Goal: Task Accomplishment & Management: Use online tool/utility

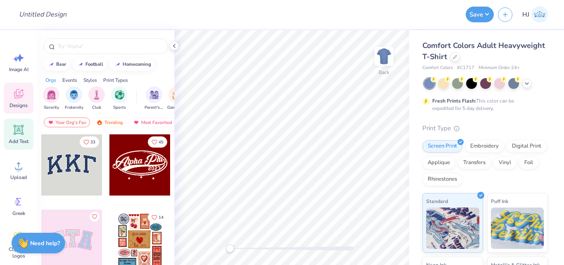
click at [17, 140] on span "Add Text" at bounding box center [19, 141] width 20 height 7
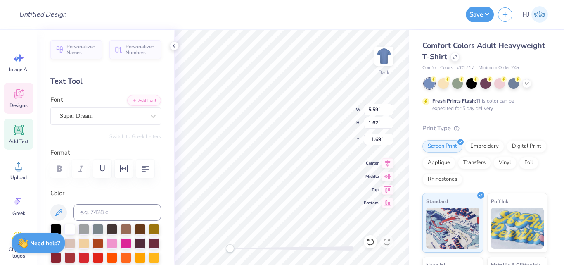
click at [23, 99] on icon at bounding box center [18, 94] width 12 height 12
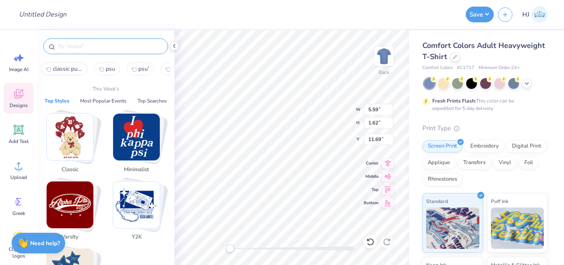
click at [98, 43] on input "text" at bounding box center [110, 46] width 106 height 8
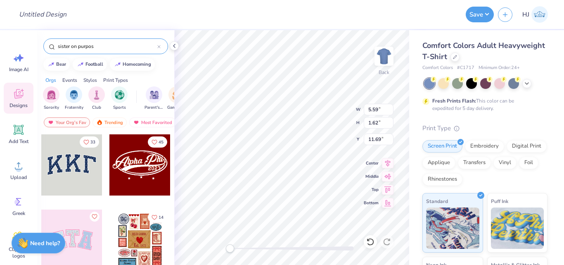
type input "sister on purpose"
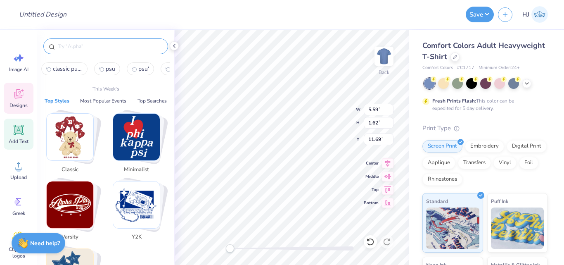
click at [19, 132] on icon at bounding box center [19, 130] width 8 height 8
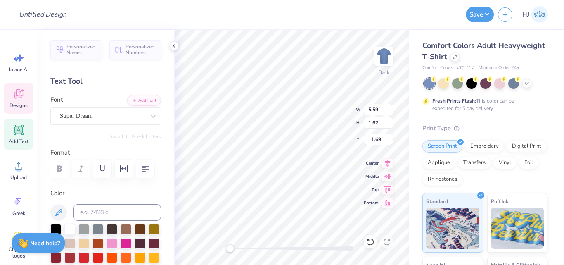
click at [24, 99] on icon at bounding box center [18, 94] width 12 height 12
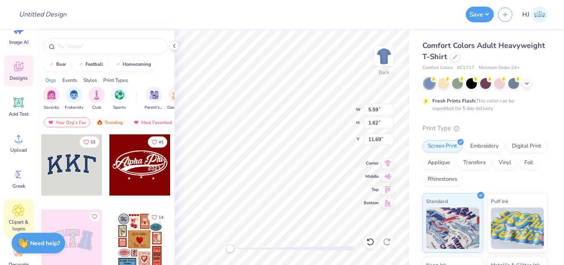
scroll to position [83, 0]
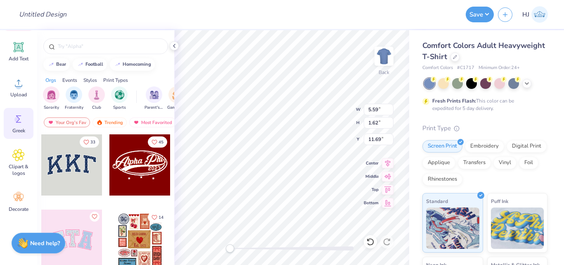
click at [20, 129] on span "Greek" at bounding box center [18, 130] width 13 height 7
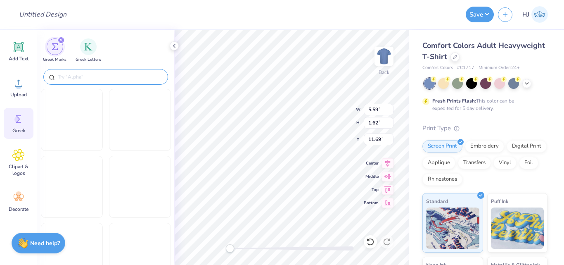
click at [80, 74] on input "text" at bounding box center [110, 77] width 106 height 8
paste input "sister on purpose"
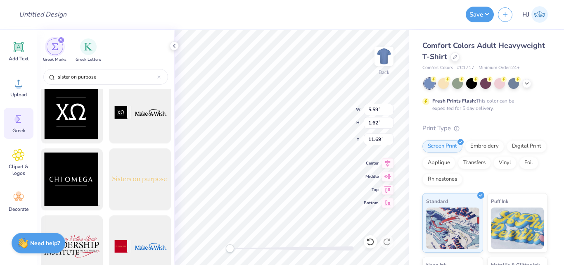
scroll to position [496, 0]
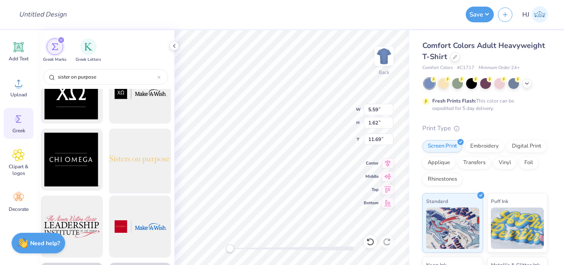
type input "sister on purpose"
click at [126, 159] on div at bounding box center [140, 160] width 68 height 68
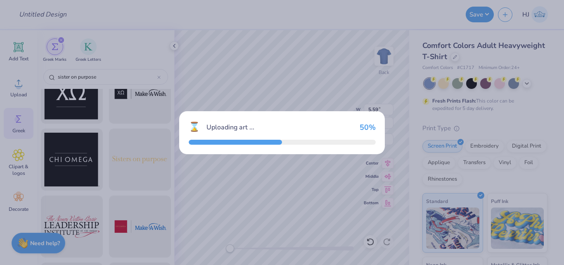
type input "14.17"
type input "1.89"
type input "3.00"
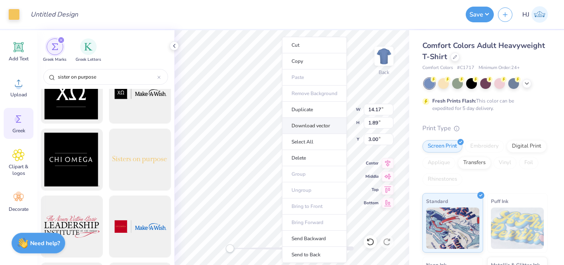
click at [321, 126] on li "Download vector" at bounding box center [314, 126] width 65 height 16
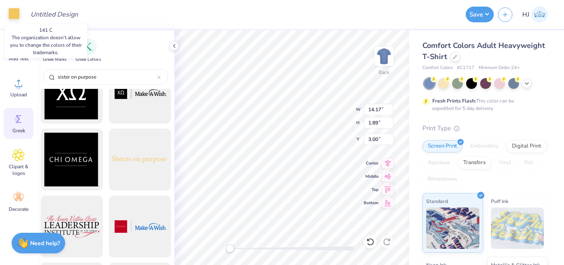
click at [12, 12] on div at bounding box center [14, 14] width 12 height 12
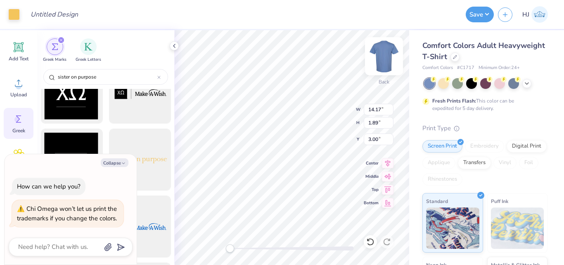
type textarea "x"
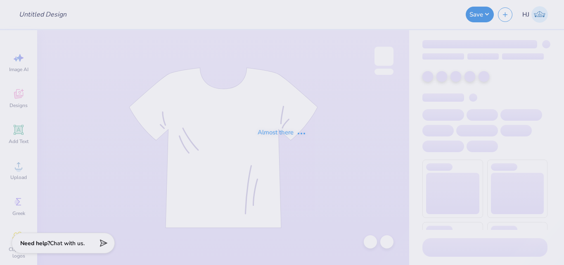
type input "PGM T-Shirt"
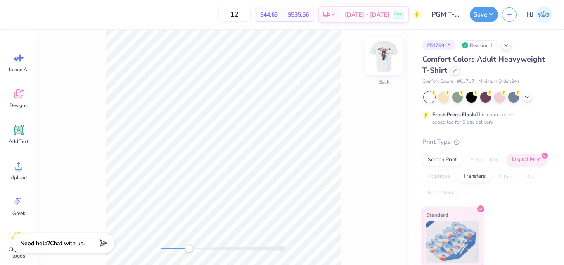
click at [383, 55] on img at bounding box center [384, 56] width 33 height 33
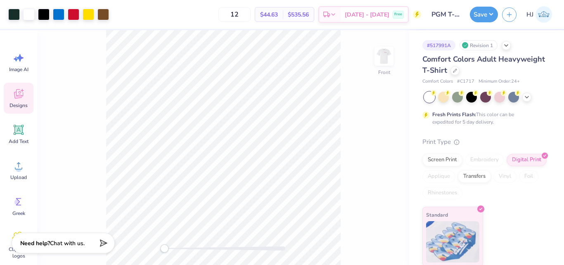
click at [21, 95] on icon at bounding box center [18, 93] width 9 height 9
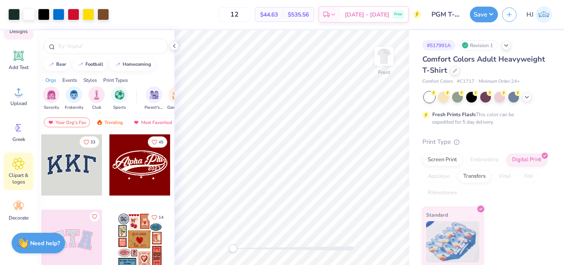
scroll to position [83, 0]
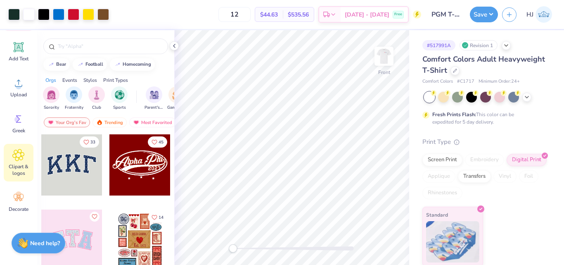
click at [21, 153] on icon at bounding box center [18, 154] width 5 height 5
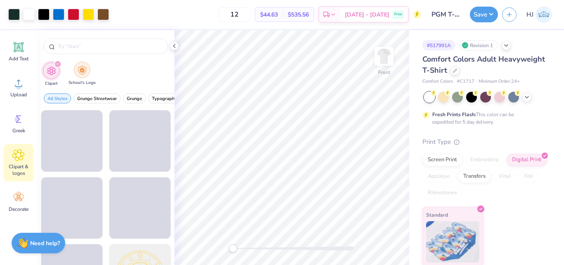
click at [81, 69] on img "filter for School's Logo" at bounding box center [82, 69] width 9 height 9
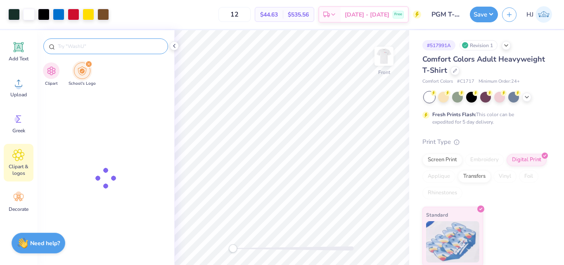
click at [98, 49] on input "text" at bounding box center [110, 46] width 106 height 8
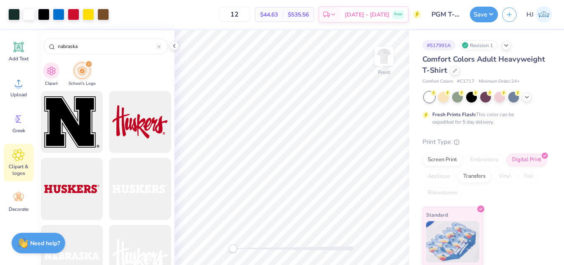
type input "nabraska"
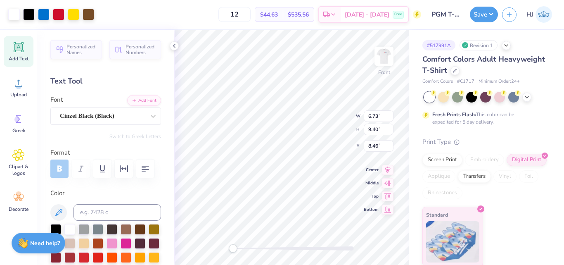
type input "6.73"
type input "9.40"
type input "8.46"
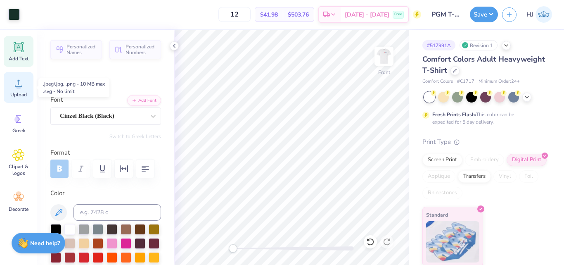
click at [19, 84] on icon at bounding box center [18, 83] width 7 height 7
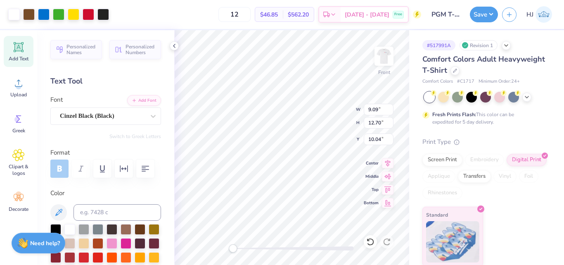
type input "9.09"
type input "12.70"
type input "10.04"
type input "5.80"
type input "8.10"
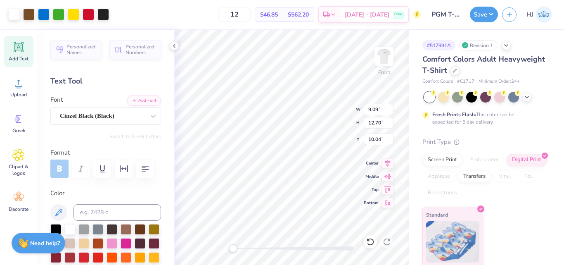
type input "10.05"
type input "6.55"
type input "9.15"
type input "9.26"
type input "7.26"
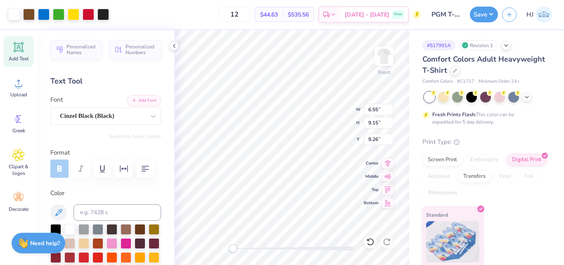
type input "10.14"
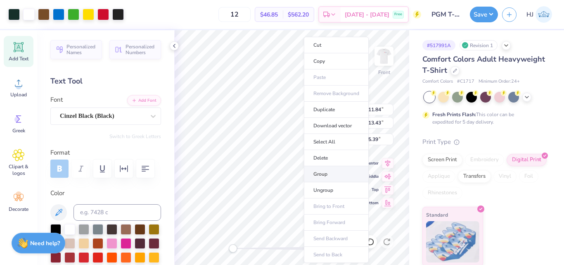
click at [327, 173] on li "Group" at bounding box center [336, 174] width 65 height 16
click at [379, 140] on input "5.39" at bounding box center [379, 139] width 30 height 12
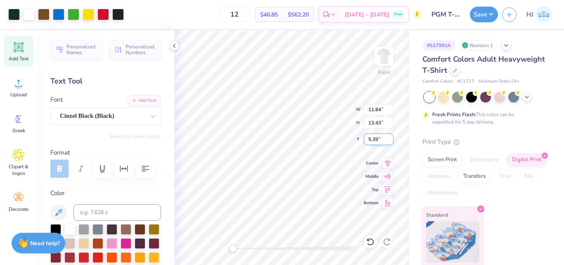
click at [379, 140] on input "5.39" at bounding box center [379, 139] width 30 height 12
click at [376, 137] on input "5.39" at bounding box center [379, 139] width 30 height 12
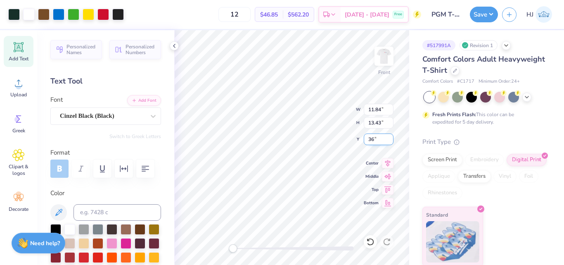
type input "3"
type input "6"
click at [376, 111] on input "11.84" at bounding box center [379, 110] width 30 height 12
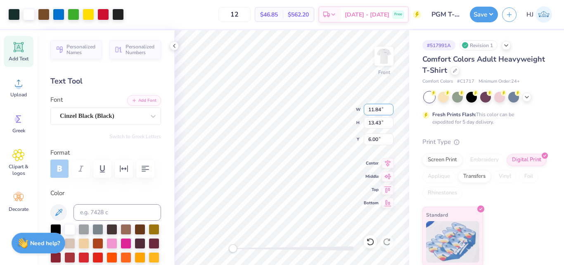
scroll to position [1, 0]
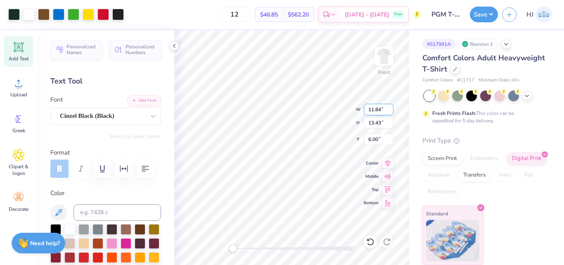
click at [377, 108] on input "11.84" at bounding box center [379, 110] width 30 height 12
type input "12.00"
type input "13.61"
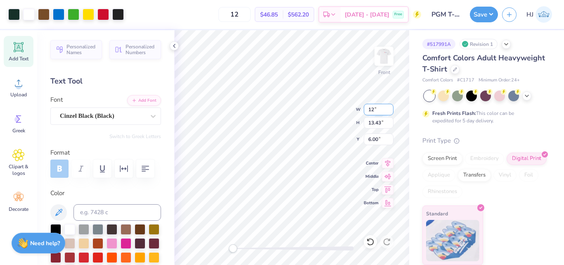
type input "5.91"
click at [383, 138] on input "5.91" at bounding box center [379, 139] width 30 height 12
type input "6"
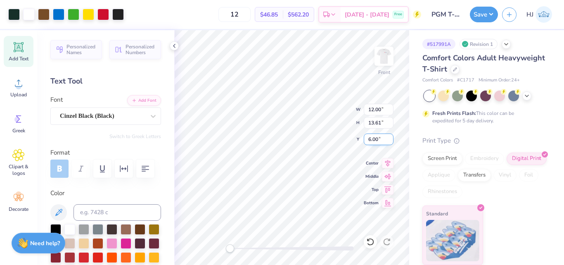
click at [376, 135] on input "6.00" at bounding box center [379, 139] width 30 height 12
type input "5.5"
click at [380, 59] on img at bounding box center [384, 56] width 33 height 33
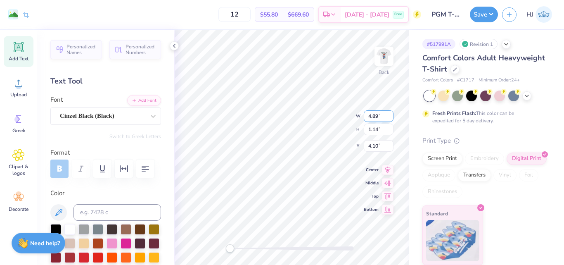
click at [378, 116] on input "4.89" at bounding box center [379, 116] width 30 height 12
click at [372, 115] on input "4.89" at bounding box center [379, 116] width 30 height 12
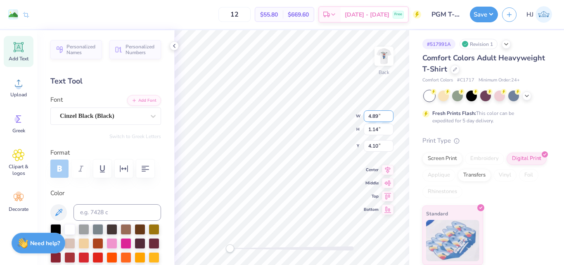
click at [372, 115] on input "4.89" at bounding box center [379, 116] width 30 height 12
type input "4.00"
type input "0.93"
type input "4.20"
click at [384, 139] on input "4.20" at bounding box center [379, 139] width 30 height 12
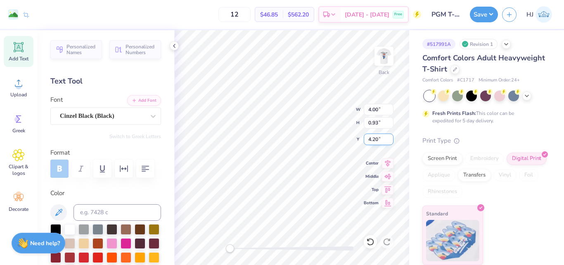
click at [384, 139] on input "4.20" at bounding box center [379, 139] width 30 height 12
type input "4"
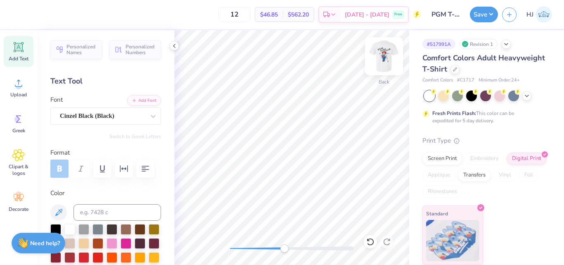
click at [386, 55] on img at bounding box center [384, 56] width 33 height 33
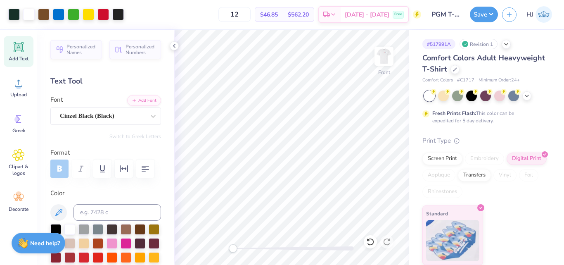
click at [155, 15] on div "12 $46.85 Per Item $562.20 Total Est. Delivery Sep 25 - 28 Free" at bounding box center [274, 14] width 293 height 29
click at [11, 15] on div at bounding box center [14, 14] width 12 height 12
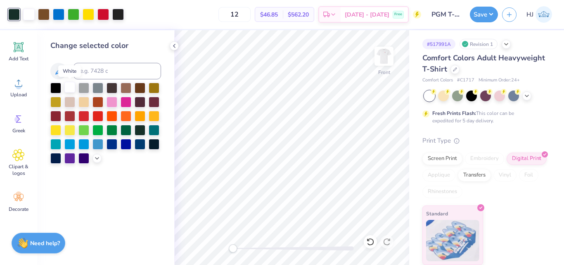
click at [71, 87] on div at bounding box center [69, 87] width 11 height 11
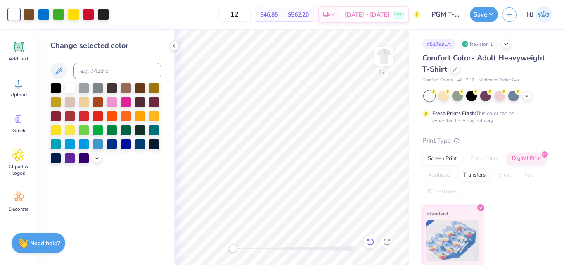
click at [372, 242] on icon at bounding box center [370, 241] width 8 height 8
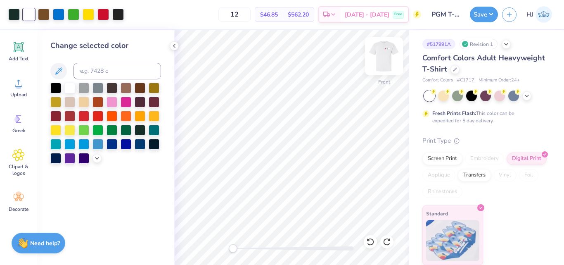
click at [375, 51] on img at bounding box center [384, 56] width 33 height 33
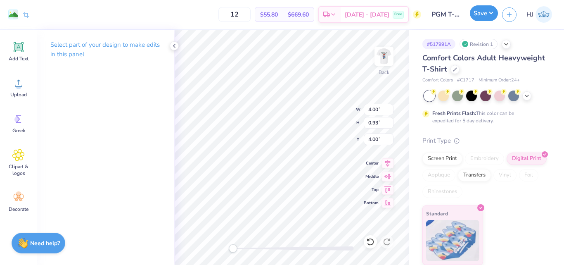
click at [491, 18] on button "Save" at bounding box center [484, 13] width 28 height 16
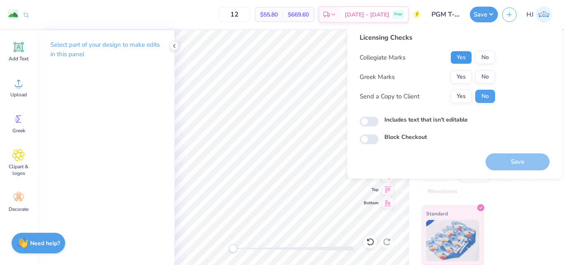
click at [459, 56] on button "Yes" at bounding box center [461, 57] width 21 height 13
click at [484, 77] on button "No" at bounding box center [485, 76] width 20 height 13
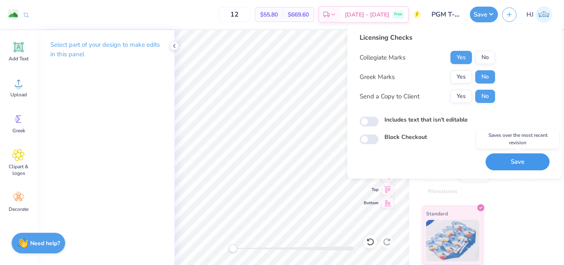
click at [515, 159] on button "Save" at bounding box center [518, 161] width 64 height 17
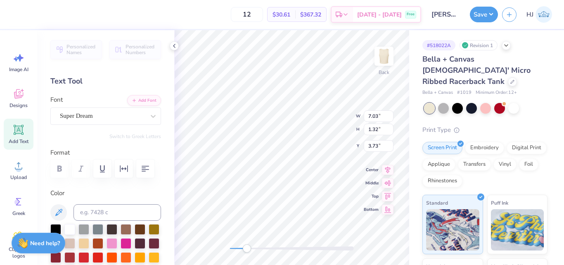
scroll to position [7, 2]
type textarea "MERCER LAW"
click at [20, 128] on icon at bounding box center [19, 130] width 8 height 8
paste textarea "™"
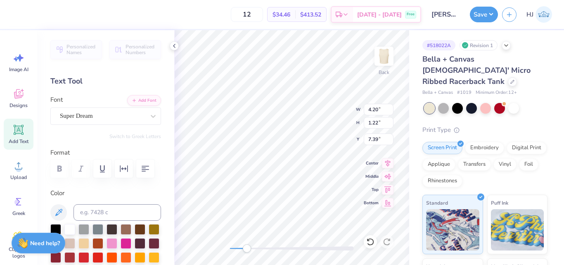
type textarea "™"
type input "1.46"
type input "0.78"
type input "7.61"
click at [67, 229] on div at bounding box center [69, 228] width 11 height 11
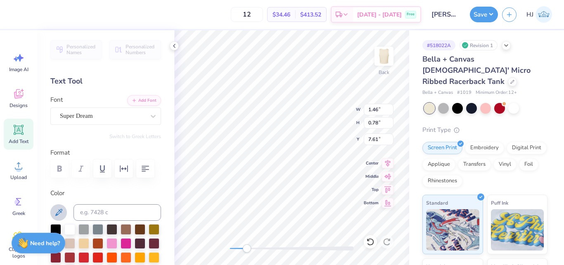
click at [58, 214] on icon at bounding box center [58, 212] width 7 height 7
type input "0.54"
type input "0.29"
type input "8.10"
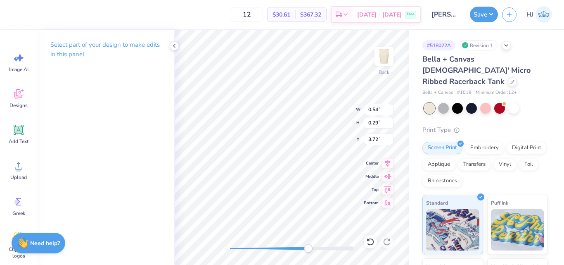
type input "0.45"
type input "0.27"
type input "3.75"
type input "7.33"
type input "1.34"
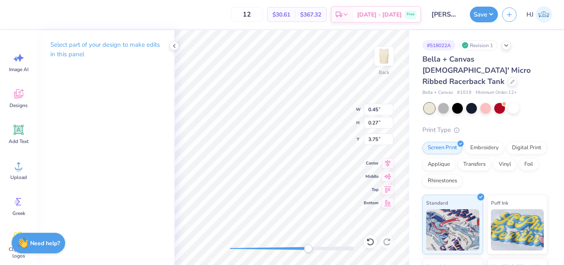
type input "3.72"
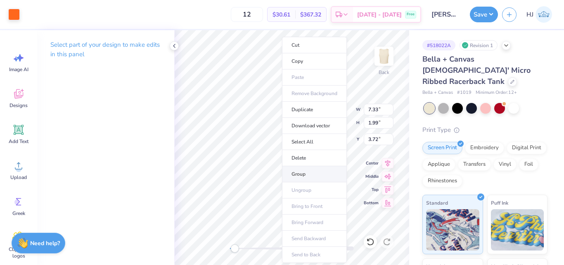
click at [302, 171] on li "Group" at bounding box center [314, 174] width 65 height 16
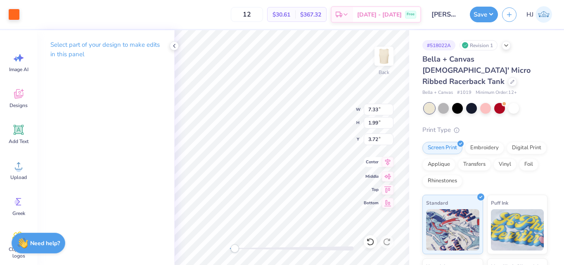
click at [381, 171] on div "Back W 7.33 7.33 " H 1.99 1.99 " Y 3.72 3.72 " Center Middle Top Bottom" at bounding box center [291, 147] width 235 height 235
click at [378, 110] on input "7.33" at bounding box center [379, 110] width 30 height 12
click at [379, 109] on input "7.33" at bounding box center [379, 110] width 30 height 12
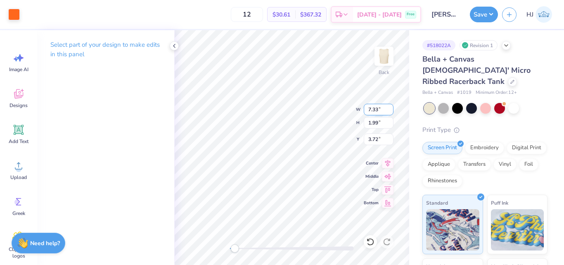
click at [379, 109] on input "7.33" at bounding box center [379, 110] width 30 height 12
type input "7.00"
type input "1.90"
type input "3.77"
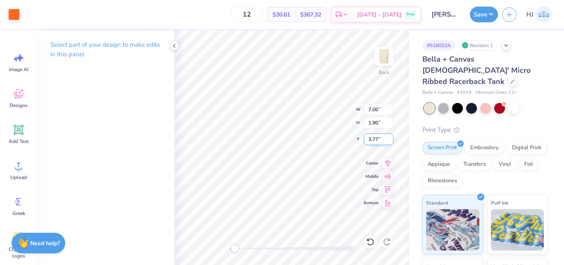
click at [385, 136] on input "3.77" at bounding box center [379, 139] width 30 height 12
type input "3.5"
click at [495, 9] on button "Save" at bounding box center [484, 13] width 28 height 16
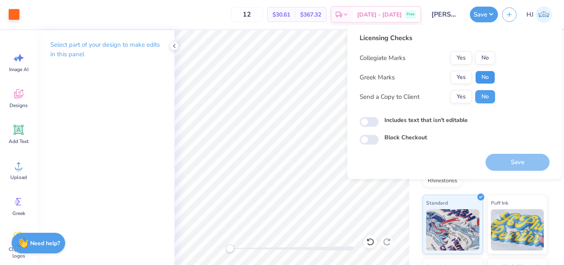
click at [493, 75] on button "No" at bounding box center [485, 77] width 20 height 13
click at [468, 57] on button "Yes" at bounding box center [461, 57] width 21 height 13
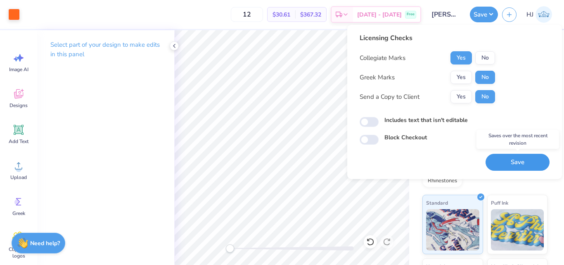
click at [511, 163] on button "Save" at bounding box center [518, 162] width 64 height 17
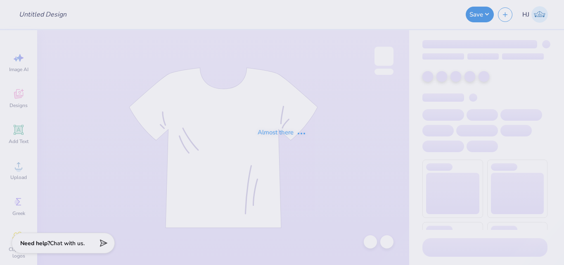
type input "Mercer Law Tank"
type input "12"
type input "50"
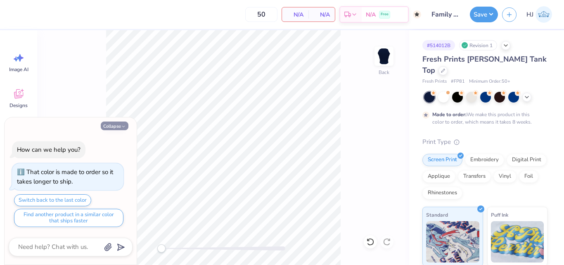
click at [116, 123] on button "Collapse" at bounding box center [115, 125] width 28 height 9
type textarea "x"
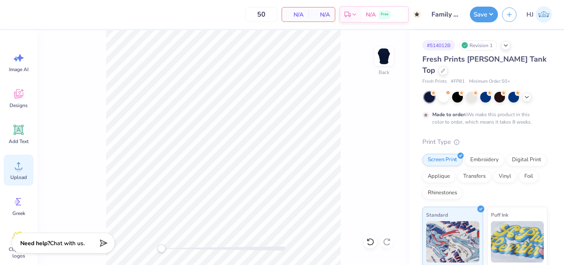
click at [19, 170] on circle at bounding box center [19, 169] width 6 height 6
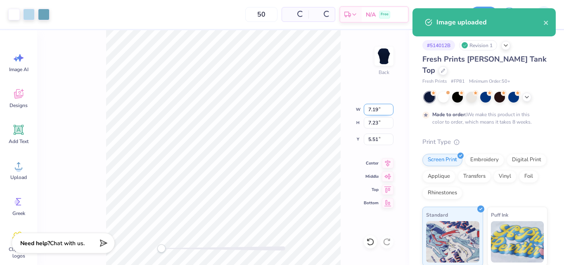
click at [376, 109] on input "7.19" at bounding box center [379, 110] width 30 height 12
type input "7.00"
type input "7.04"
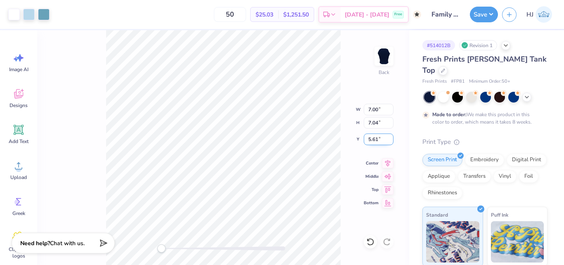
click at [372, 138] on input "5.61" at bounding box center [379, 139] width 30 height 12
click at [369, 138] on input "5.61" at bounding box center [379, 139] width 30 height 12
type input "3"
click at [492, 11] on button "Save" at bounding box center [484, 13] width 28 height 16
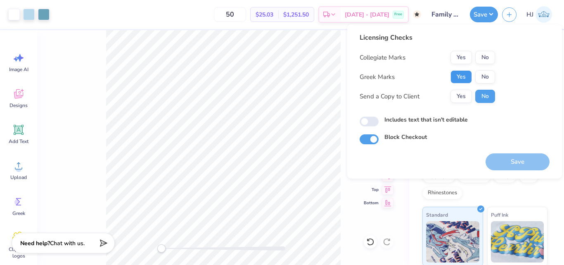
click at [468, 74] on button "Yes" at bounding box center [461, 76] width 21 height 13
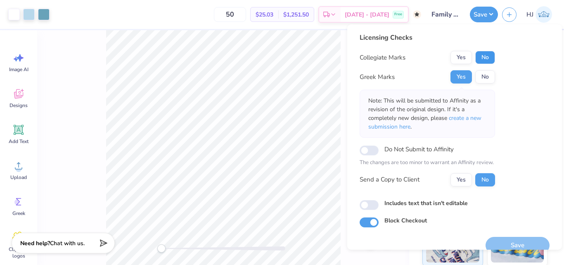
click at [489, 59] on button "No" at bounding box center [485, 57] width 20 height 13
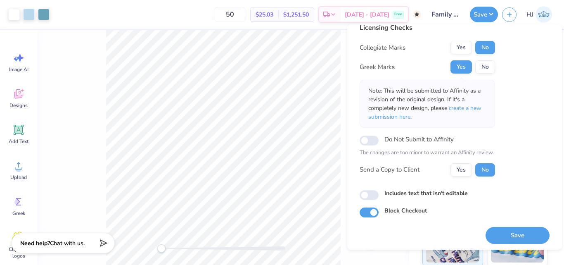
scroll to position [12, 0]
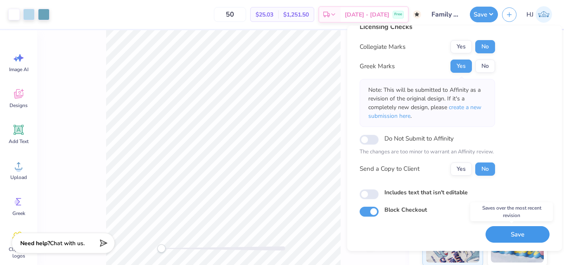
click at [519, 233] on button "Save" at bounding box center [518, 234] width 64 height 17
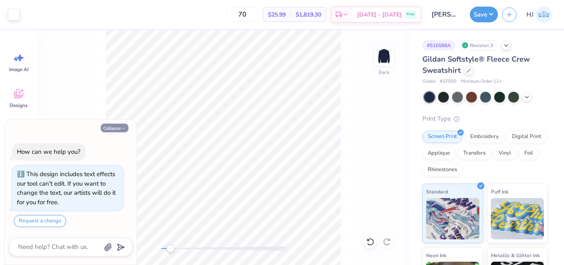
click at [121, 127] on icon "button" at bounding box center [123, 128] width 5 height 5
type textarea "x"
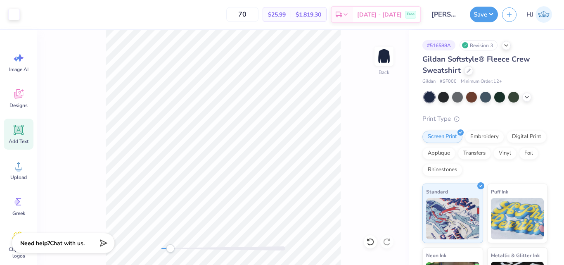
click at [21, 131] on icon at bounding box center [19, 130] width 8 height 8
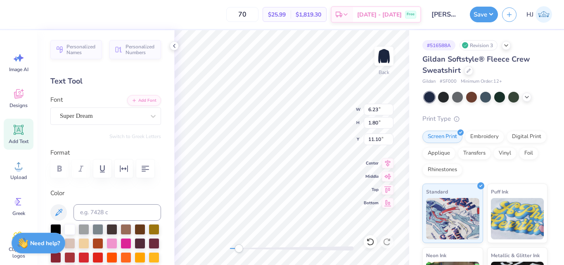
scroll to position [7, 1]
type textarea "GEORGIA SOUTHERN"
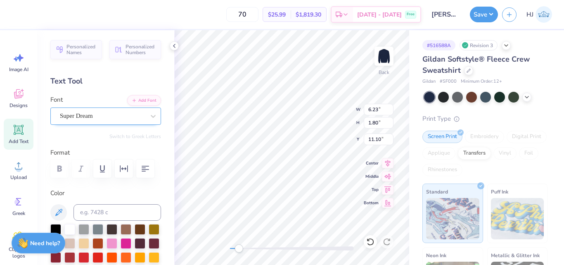
click at [113, 112] on div "Super Dream" at bounding box center [102, 115] width 87 height 13
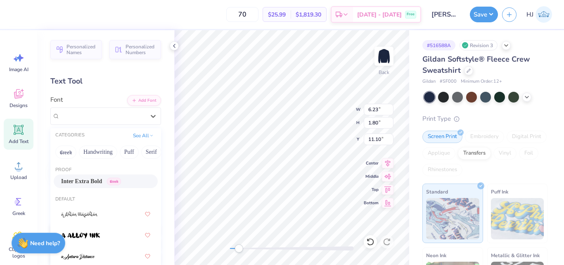
click at [84, 182] on span "Inter Extra Bold" at bounding box center [81, 181] width 41 height 9
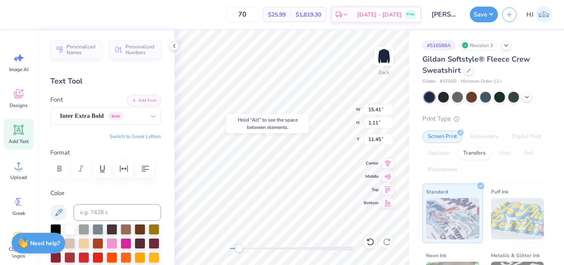
type input "15.41"
type input "1.11"
type input "11.45"
type textarea "GEORGIA SOUTHERN"
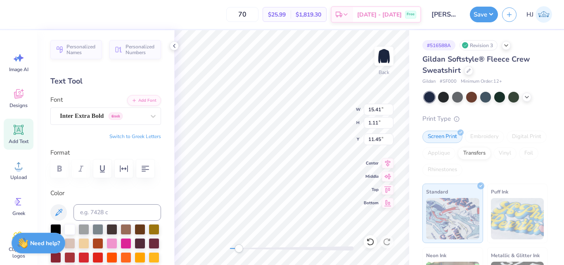
type input "9.91"
type input "0.71"
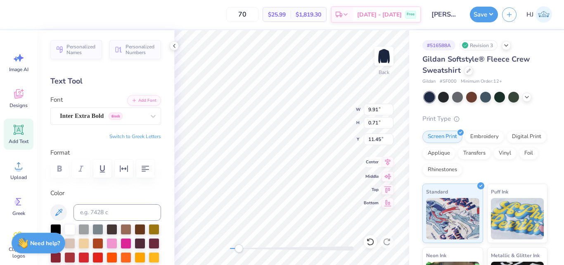
click at [389, 163] on icon at bounding box center [388, 162] width 12 height 10
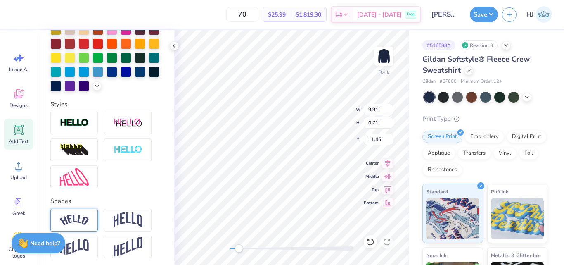
scroll to position [262, 0]
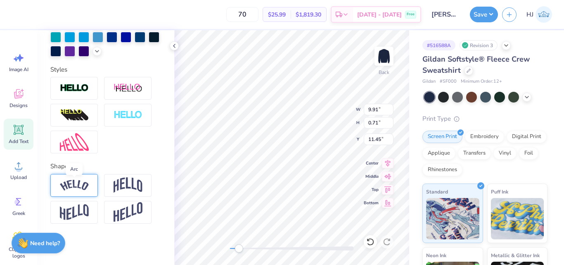
click at [81, 184] on img at bounding box center [74, 185] width 29 height 11
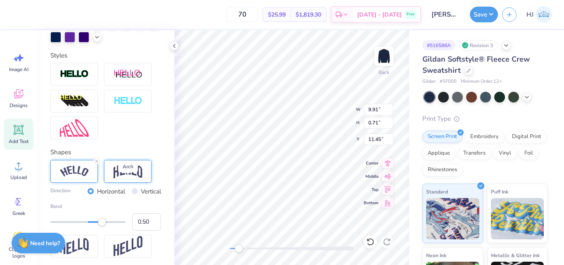
click at [126, 179] on img at bounding box center [128, 171] width 29 height 16
click at [78, 177] on img at bounding box center [74, 171] width 29 height 11
type input "1.00"
drag, startPoint x: 116, startPoint y: 237, endPoint x: 145, endPoint y: 240, distance: 29.5
click at [145, 230] on div "Bend 1.00" at bounding box center [105, 216] width 111 height 28
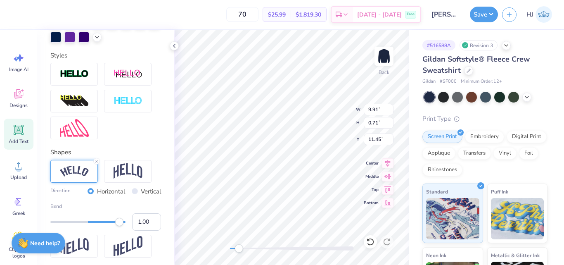
drag, startPoint x: 144, startPoint y: 235, endPoint x: 116, endPoint y: 235, distance: 28.1
click at [116, 230] on div "Bend 1.00" at bounding box center [105, 216] width 111 height 28
type input ".75"
type input "8.07"
type input "2.74"
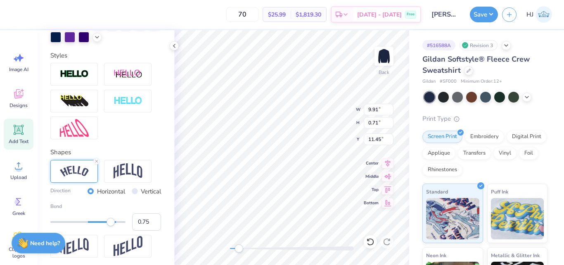
type input "9.92"
type input "7.35"
type input "2.50"
type input "3.00"
type input "6.59"
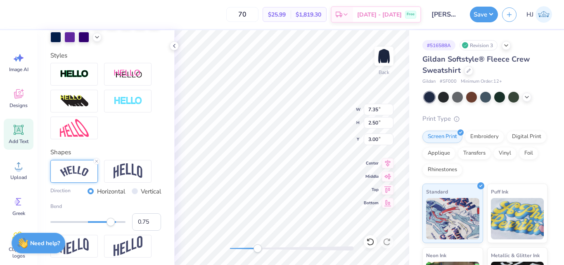
type input "2.24"
click at [140, 230] on input "0.75" at bounding box center [146, 221] width 29 height 17
type input "0.65"
type input "6.52"
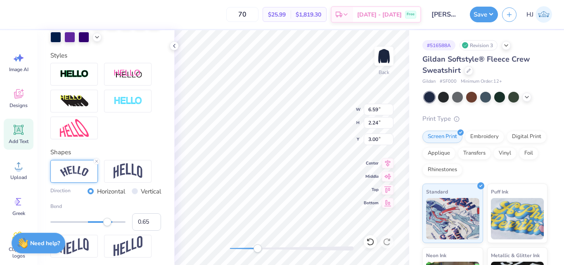
type input "1.83"
type input "3.21"
type input "7.06"
type input "1.98"
type input "1.17"
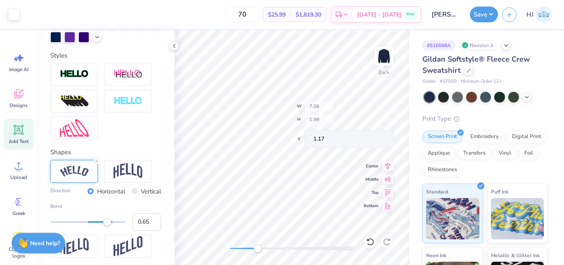
type input "7.51"
type input "2.10"
click at [174, 45] on icon at bounding box center [174, 46] width 7 height 7
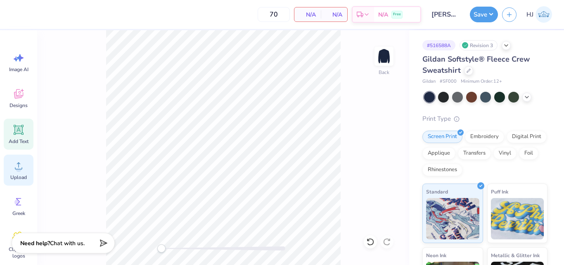
click at [26, 171] on div "Upload" at bounding box center [19, 169] width 30 height 31
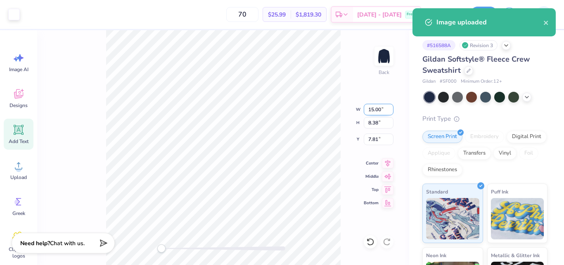
click at [377, 112] on input "15.00" at bounding box center [379, 110] width 30 height 12
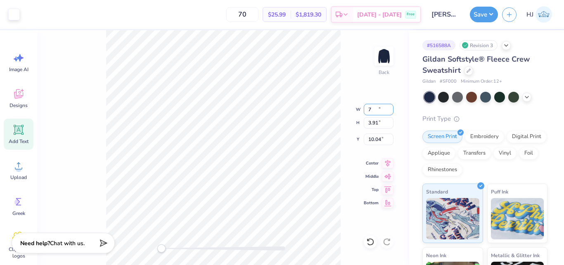
type input "7.00"
type input "3.91"
type input "10.04"
click at [382, 140] on input "10.04" at bounding box center [379, 139] width 30 height 12
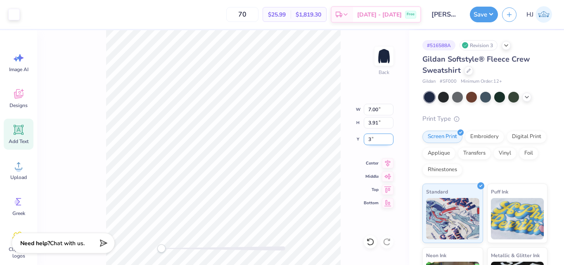
type input "3"
click at [492, 15] on button "Save" at bounding box center [484, 13] width 28 height 16
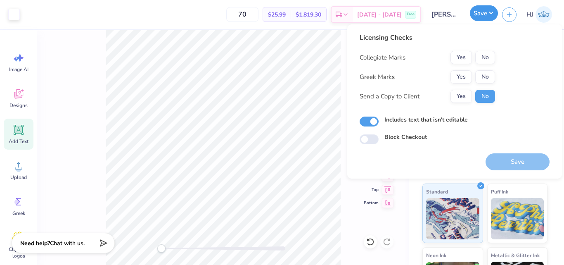
click at [492, 15] on button "Save" at bounding box center [484, 13] width 28 height 16
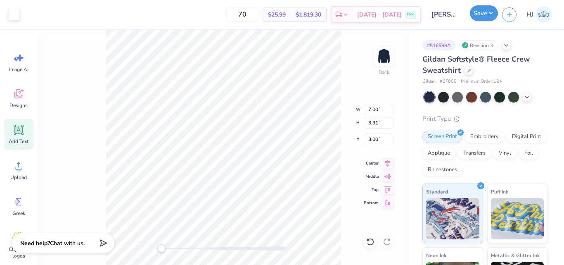
click at [489, 12] on button "Save" at bounding box center [484, 13] width 28 height 16
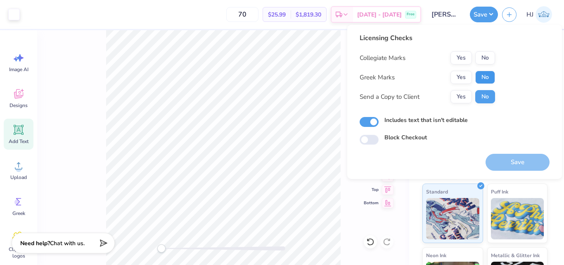
click at [487, 77] on button "No" at bounding box center [485, 77] width 20 height 13
click at [463, 60] on button "Yes" at bounding box center [461, 57] width 21 height 13
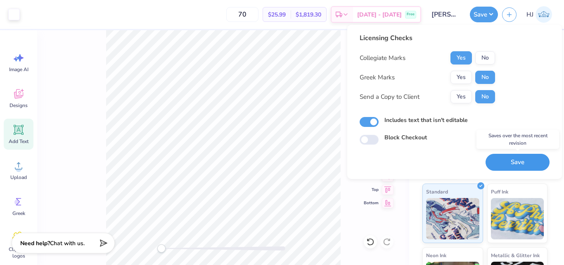
click at [520, 159] on button "Save" at bounding box center [518, 162] width 64 height 17
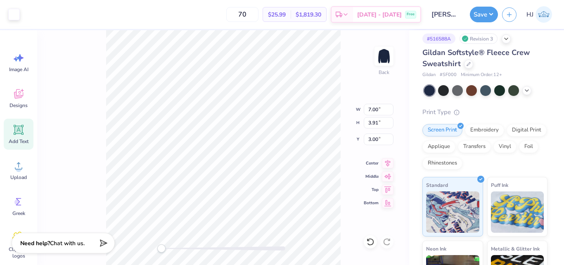
scroll to position [0, 0]
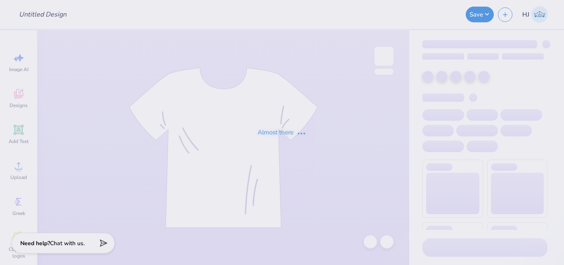
type input "K-State College of Business Merch"
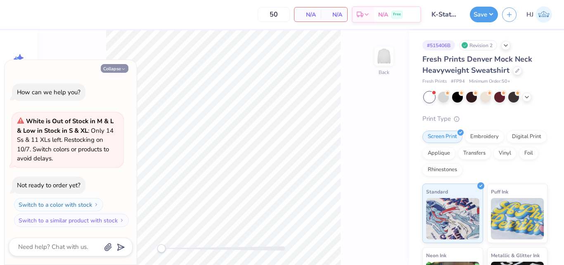
click at [116, 67] on button "Collapse" at bounding box center [115, 68] width 28 height 9
type textarea "x"
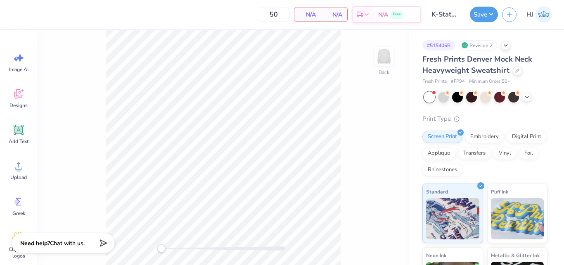
click at [197, 7] on div "50 N/A Per Item N/A Total Est. Delivery N/A Free" at bounding box center [216, 14] width 409 height 29
click at [18, 170] on circle at bounding box center [19, 169] width 6 height 6
click at [17, 165] on icon at bounding box center [18, 165] width 12 height 12
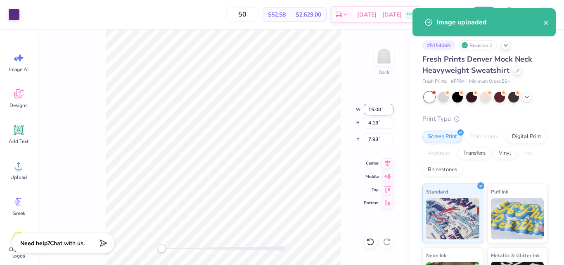
click at [383, 105] on input "15.00" at bounding box center [379, 110] width 30 height 12
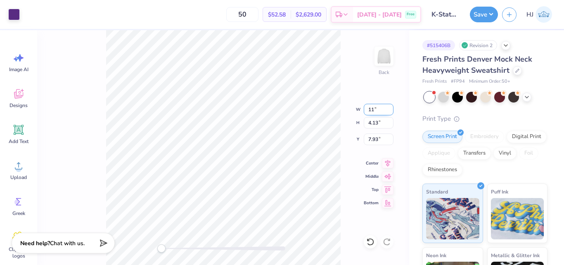
type input "11.00"
type input "3.03"
type input "8.48"
click at [380, 137] on input "8.48" at bounding box center [379, 139] width 30 height 12
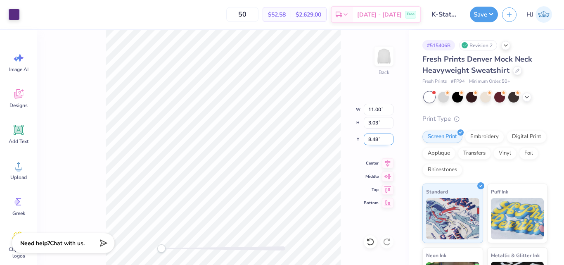
click at [380, 137] on input "8.48" at bounding box center [379, 139] width 30 height 12
type input "3"
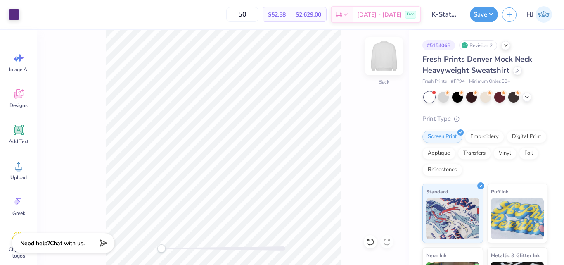
click at [384, 62] on img at bounding box center [384, 56] width 33 height 33
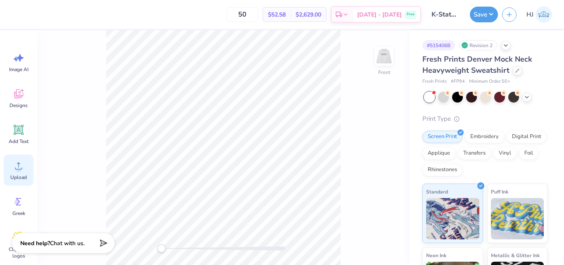
click at [18, 166] on circle at bounding box center [19, 169] width 6 height 6
click at [19, 165] on icon at bounding box center [18, 165] width 12 height 12
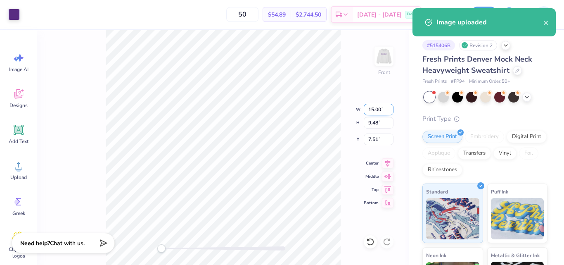
click at [375, 107] on input "15.00" at bounding box center [379, 110] width 30 height 12
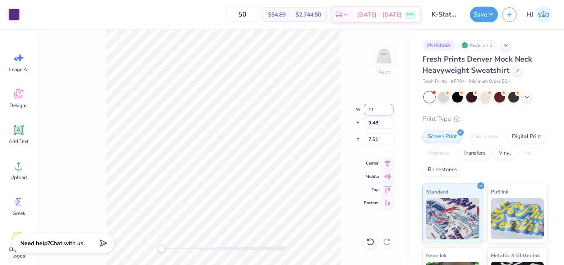
type input "11.00"
type input "6.96"
type input "8.77"
click at [378, 133] on input "8.77" at bounding box center [379, 139] width 30 height 12
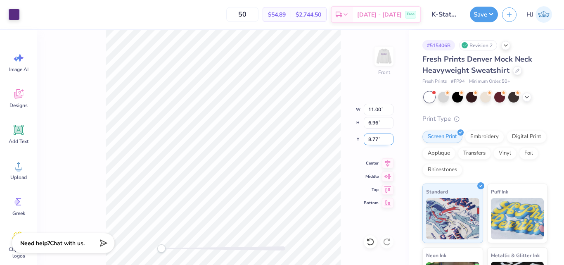
click at [378, 133] on input "8.77" at bounding box center [379, 139] width 30 height 12
type input "3"
click at [380, 59] on img at bounding box center [384, 56] width 33 height 33
type input "11.01"
type input "0.53"
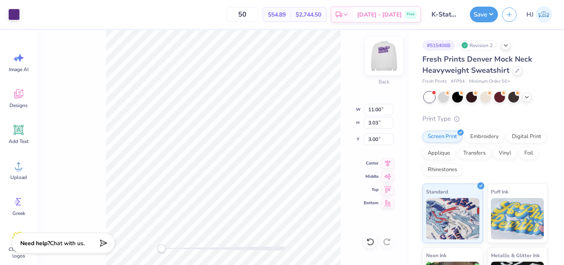
click at [380, 63] on img at bounding box center [384, 56] width 33 height 33
type input "7.54"
click at [382, 57] on img at bounding box center [384, 56] width 33 height 33
click at [381, 58] on img at bounding box center [384, 56] width 33 height 33
type input "7.54"
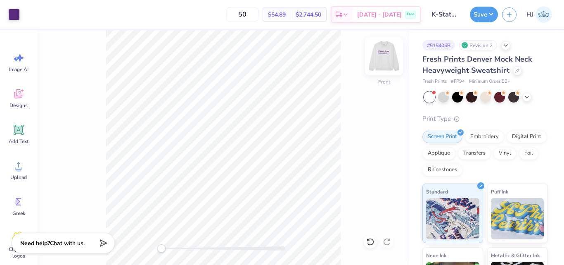
click at [394, 56] on img at bounding box center [384, 56] width 33 height 33
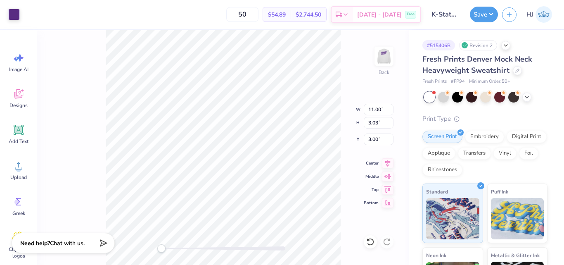
click at [341, 67] on div "Back W 11.00 11.00 " H 3.03 3.03 " Y 3.00 3.00 " Center Middle Top Bottom" at bounding box center [223, 147] width 372 height 235
click at [382, 56] on img at bounding box center [384, 56] width 33 height 33
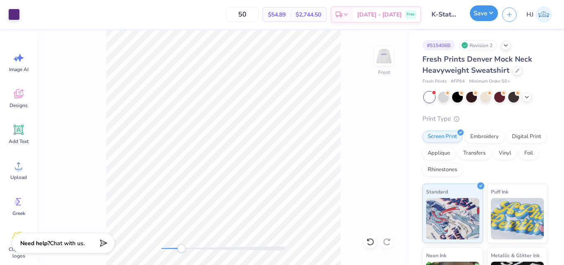
click at [490, 12] on button "Save" at bounding box center [484, 13] width 28 height 16
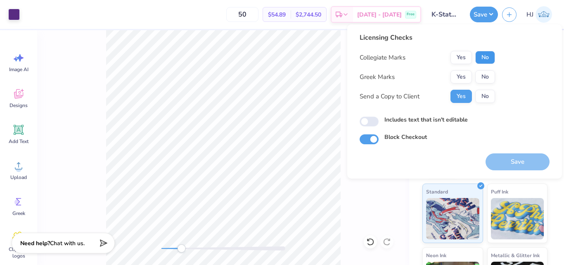
click at [485, 59] on button "No" at bounding box center [485, 57] width 20 height 13
click at [487, 76] on button "No" at bounding box center [485, 76] width 20 height 13
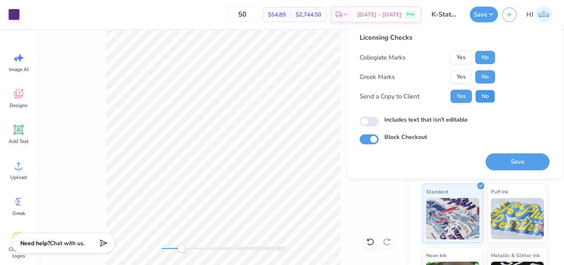
click at [487, 95] on button "No" at bounding box center [485, 96] width 20 height 13
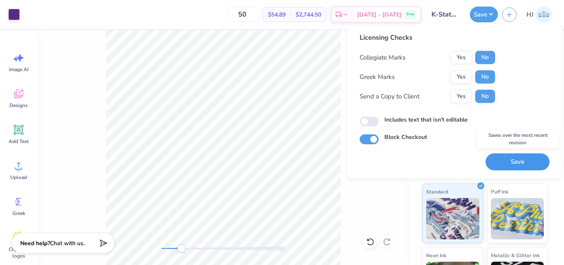
click at [511, 158] on button "Save" at bounding box center [518, 161] width 64 height 17
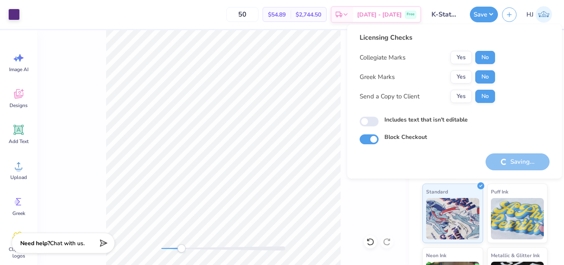
click at [228, 12] on div "50 $54.89 Per Item $2,744.50 Total Est. Delivery Sep 25 - 28 Free" at bounding box center [222, 14] width 397 height 29
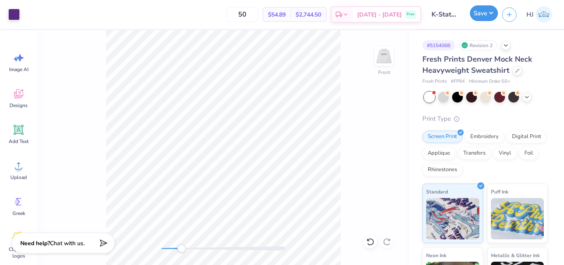
click at [489, 14] on button "Save" at bounding box center [484, 13] width 28 height 16
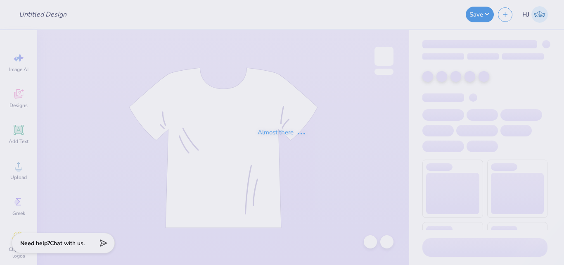
type input "SNA 2025"
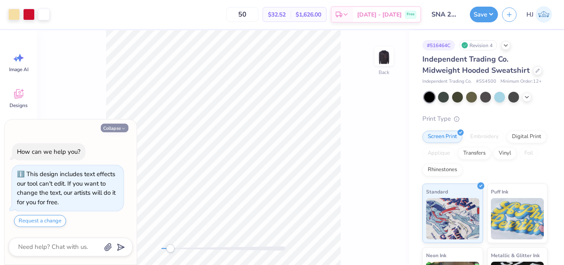
click at [105, 126] on button "Collapse" at bounding box center [115, 127] width 28 height 9
type textarea "x"
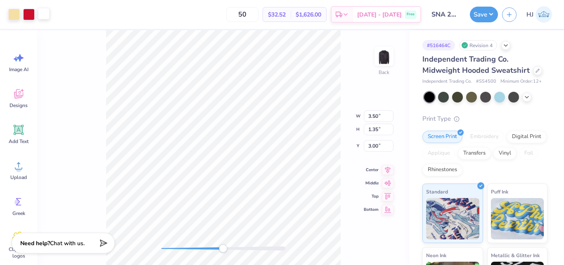
click at [46, 14] on div at bounding box center [44, 14] width 12 height 12
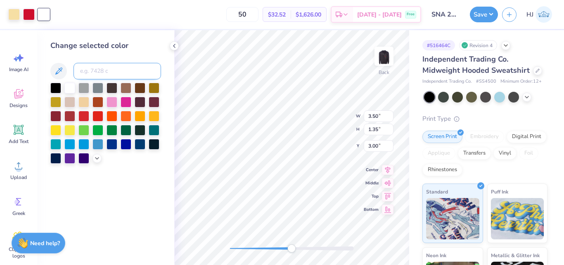
click at [92, 66] on input at bounding box center [118, 71] width 88 height 17
type input "186"
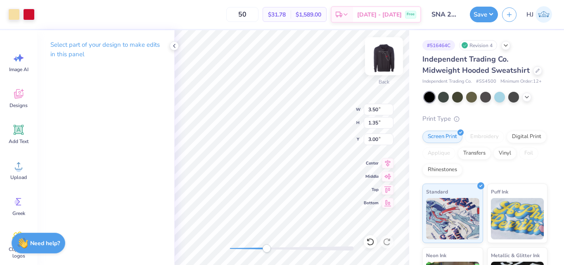
click at [386, 57] on img at bounding box center [384, 56] width 33 height 33
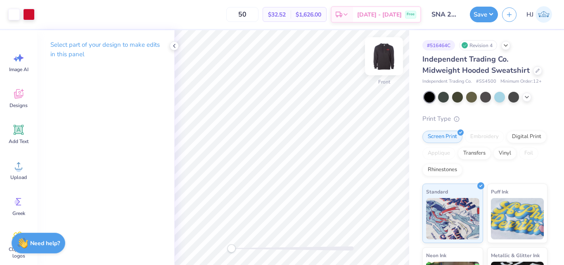
click at [385, 62] on img at bounding box center [384, 56] width 33 height 33
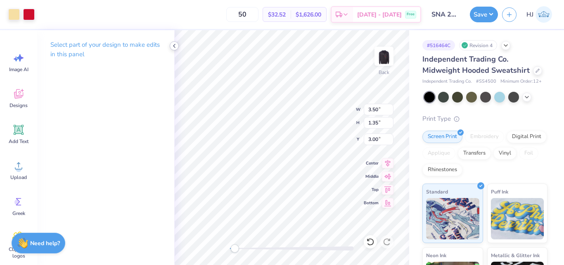
click at [175, 46] on icon at bounding box center [174, 46] width 7 height 7
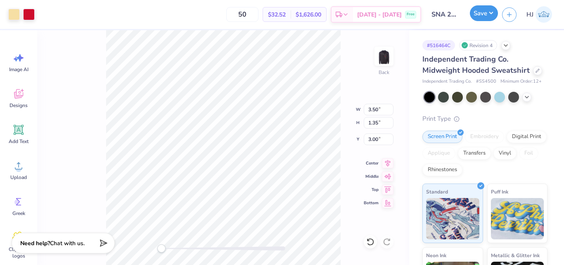
click at [492, 15] on button "Save" at bounding box center [484, 13] width 28 height 16
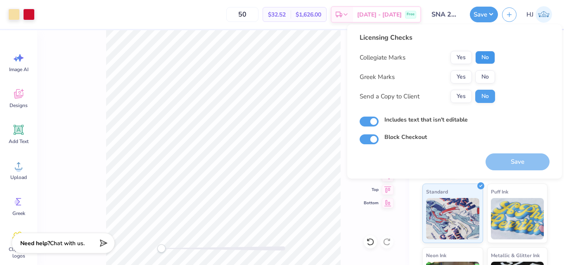
click at [488, 55] on button "No" at bounding box center [485, 57] width 20 height 13
click at [488, 81] on button "No" at bounding box center [485, 76] width 20 height 13
click at [510, 160] on button "Save" at bounding box center [518, 161] width 64 height 17
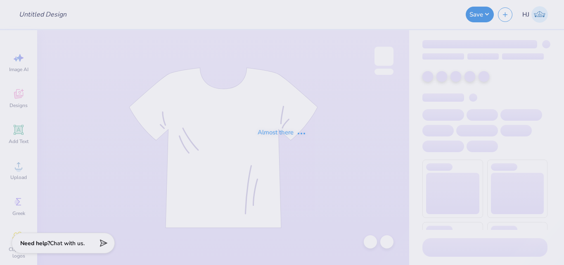
type input "Women’s club soccer"
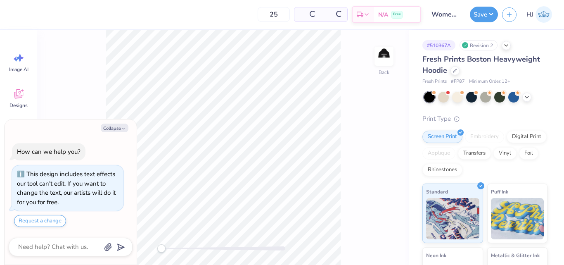
scroll to position [24, 0]
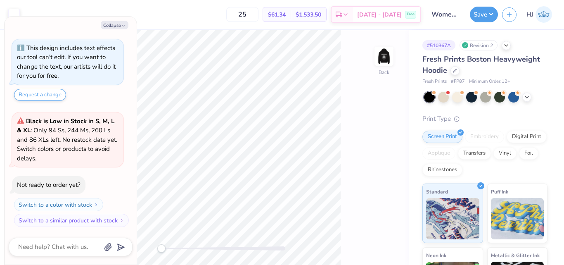
type textarea "x"
click at [379, 117] on input "3.50" at bounding box center [379, 116] width 30 height 12
type input "4.5"
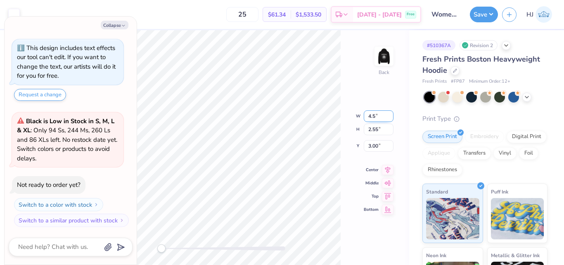
type textarea "x"
type input "4.50"
type input "3.28"
type input "2.64"
click at [380, 106] on input "4.50" at bounding box center [379, 110] width 30 height 12
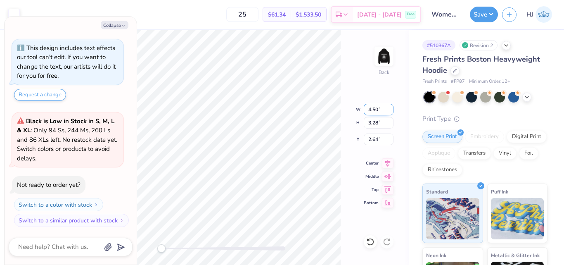
click at [380, 106] on input "4.50" at bounding box center [379, 110] width 30 height 12
type input "4"
type textarea "x"
type input "4.00"
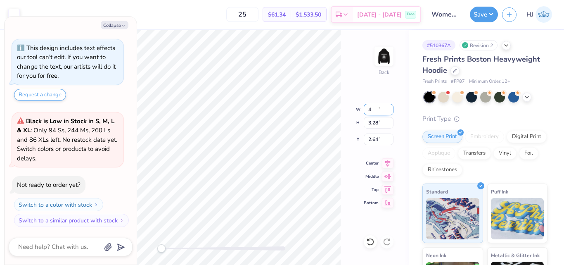
type input "2.92"
type input "2.82"
type textarea "x"
click at [375, 108] on input "4.50" at bounding box center [379, 110] width 30 height 12
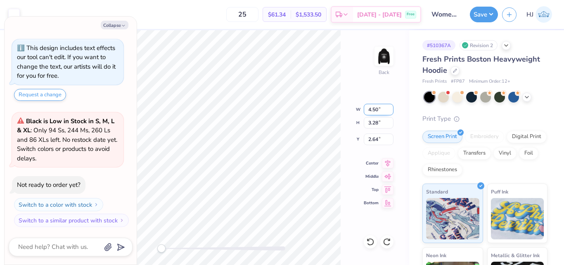
click at [375, 108] on input "4.50" at bounding box center [379, 110] width 30 height 12
type input "4"
type textarea "x"
type input "4.00"
type input "2.92"
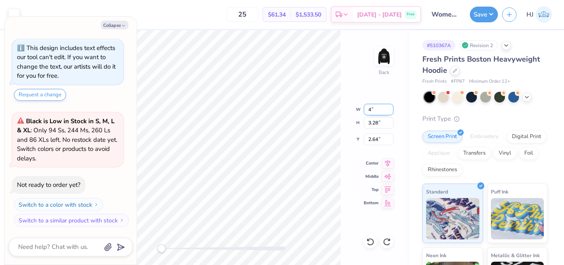
type input "2.82"
click at [371, 241] on icon at bounding box center [370, 241] width 8 height 8
type textarea "x"
type input "4.50"
type input "3.28"
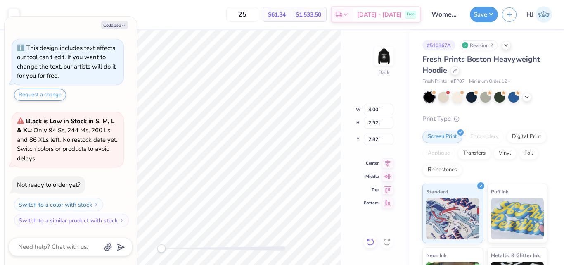
type input "2.64"
click at [368, 240] on icon at bounding box center [369, 240] width 2 height 2
type textarea "x"
click at [377, 107] on input "3.50" at bounding box center [379, 110] width 30 height 12
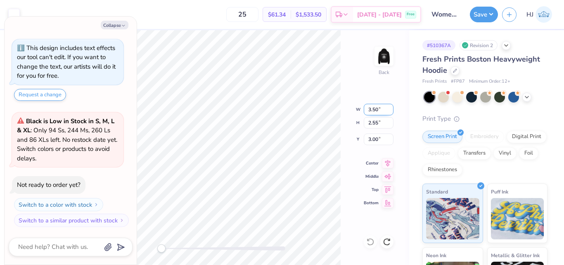
click at [377, 107] on input "3.50" at bounding box center [379, 110] width 30 height 12
type input "4"
type textarea "x"
type input "4.00"
type input "2.92"
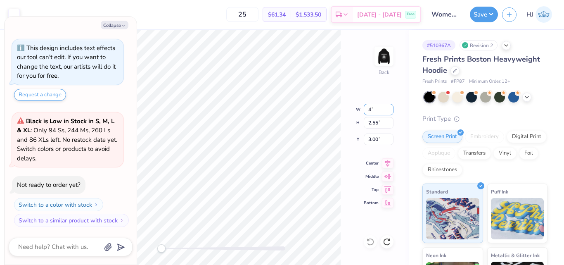
type input "2.82"
type textarea "x"
click at [379, 108] on input "4.00" at bounding box center [379, 110] width 30 height 12
click at [378, 139] on input "2.82" at bounding box center [379, 139] width 30 height 12
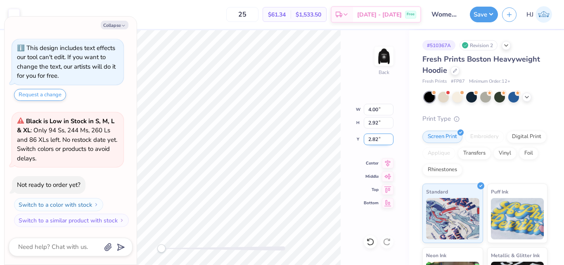
click at [378, 139] on input "2.82" at bounding box center [379, 139] width 30 height 12
type input "3"
type textarea "x"
type input "3.00"
type textarea "x"
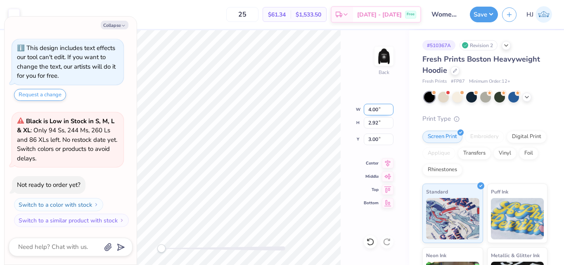
click at [378, 109] on input "4.00" at bounding box center [379, 110] width 30 height 12
type input "5"
type textarea "x"
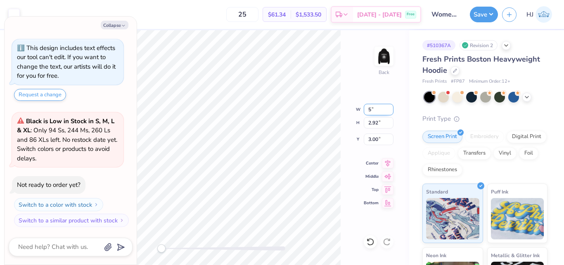
type input "5.00"
type input "3.65"
click at [373, 139] on input "2.64" at bounding box center [379, 139] width 30 height 12
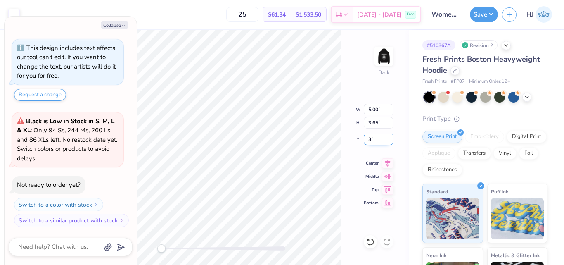
type input "3"
type textarea "x"
type input "3.00"
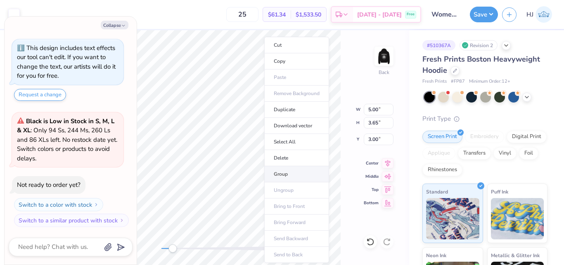
click at [293, 174] on li "Group" at bounding box center [296, 174] width 65 height 16
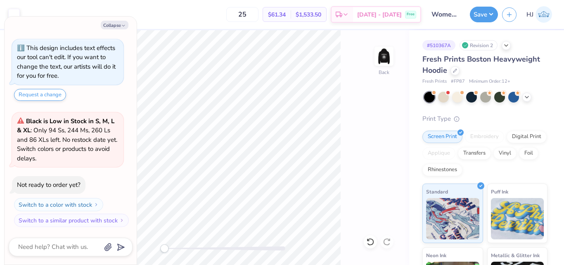
click at [256, 2] on div "25 $61.34 Per Item $1,533.50 Total Est. Delivery Sep 25 - 28 Free" at bounding box center [222, 14] width 397 height 29
click at [488, 14] on button "Save" at bounding box center [484, 13] width 28 height 16
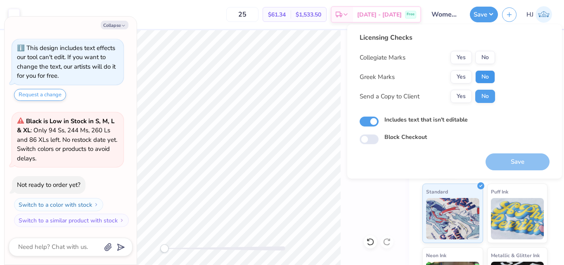
click at [488, 76] on button "No" at bounding box center [485, 76] width 20 height 13
click at [466, 57] on button "Yes" at bounding box center [461, 57] width 21 height 13
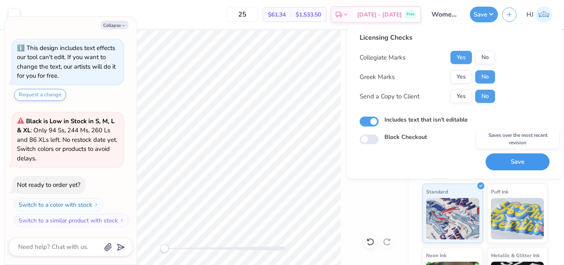
click at [517, 160] on button "Save" at bounding box center [518, 161] width 64 height 17
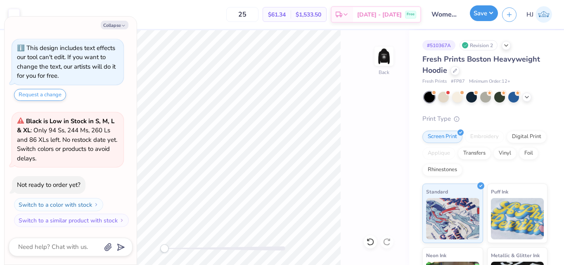
click at [482, 12] on button "Save" at bounding box center [484, 13] width 28 height 16
type textarea "x"
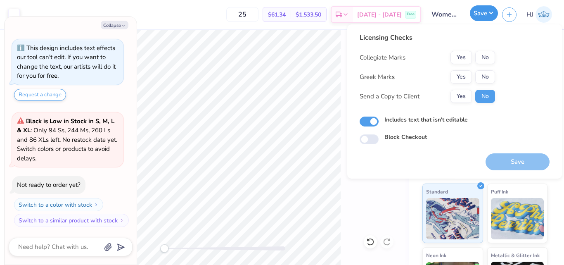
click at [489, 12] on button "Save" at bounding box center [484, 13] width 28 height 16
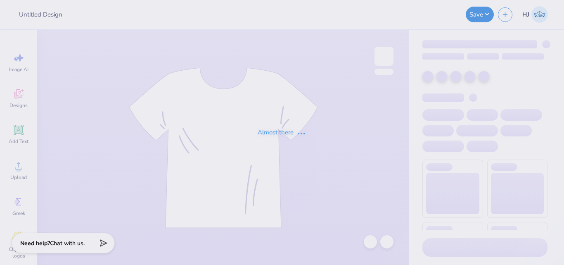
type input "Gamecocks baby t"
type input "Save second base"
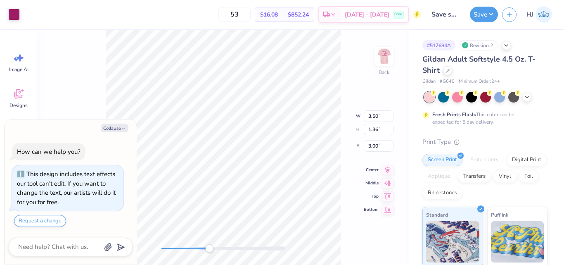
drag, startPoint x: 111, startPoint y: 127, endPoint x: 129, endPoint y: 126, distance: 18.7
click at [111, 127] on button "Collapse" at bounding box center [115, 127] width 28 height 9
type textarea "x"
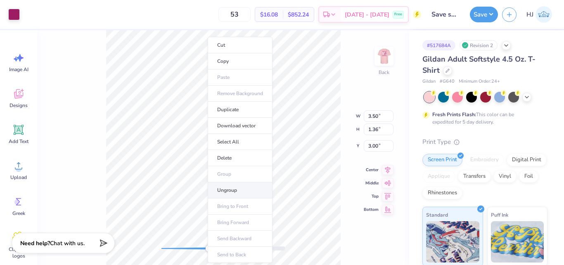
click at [230, 188] on li "Ungroup" at bounding box center [240, 190] width 65 height 16
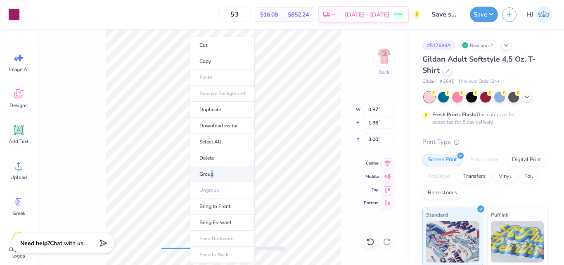
click at [212, 175] on li "Group" at bounding box center [222, 174] width 65 height 16
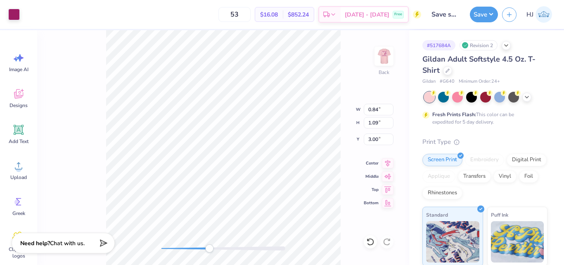
type input "0.84"
type input "1.09"
click at [375, 121] on input "1.09" at bounding box center [379, 123] width 30 height 12
click at [375, 123] on input "1.36" at bounding box center [379, 123] width 30 height 12
paste input "09"
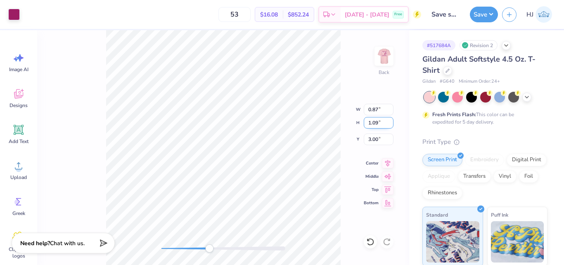
type input "1.09"
type input "0.69"
type input "3.14"
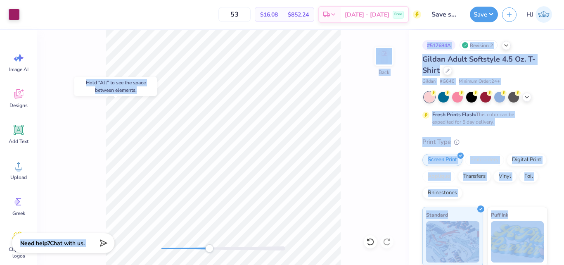
click at [327, 176] on body "Art colors 53 $16.08 Per Item $852.24 Total Est. Delivery Sep 25 - 28 Free Desi…" at bounding box center [282, 132] width 564 height 265
click at [129, 87] on div "Hold “Alt” to see the space between elements." at bounding box center [115, 86] width 83 height 19
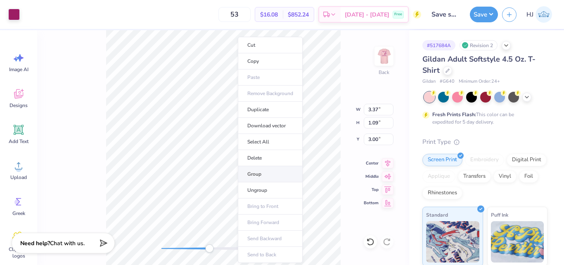
click at [265, 176] on li "Group" at bounding box center [270, 174] width 65 height 16
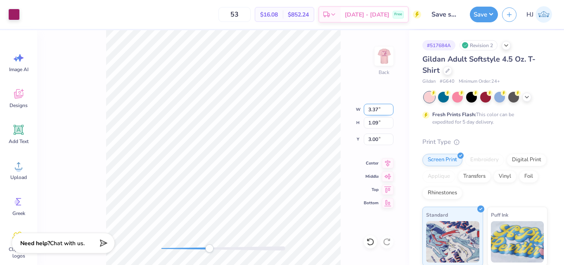
click at [375, 108] on input "3.37" at bounding box center [379, 110] width 30 height 12
type input "3.50"
type input "1.13"
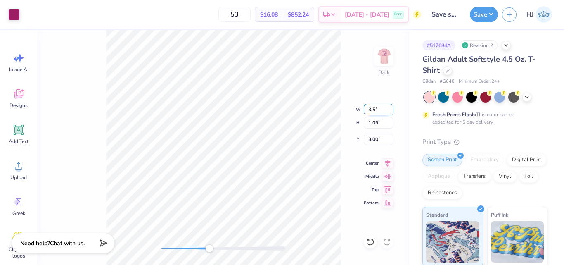
type input "2.98"
click at [379, 141] on input "2.98" at bounding box center [379, 139] width 30 height 12
type input "3"
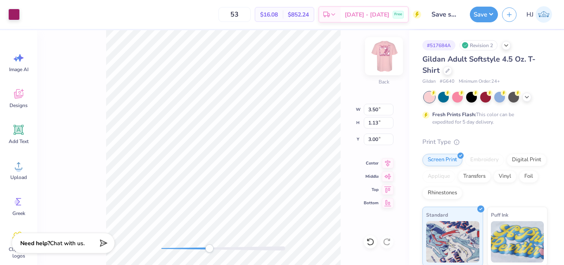
click at [385, 54] on img at bounding box center [384, 56] width 33 height 33
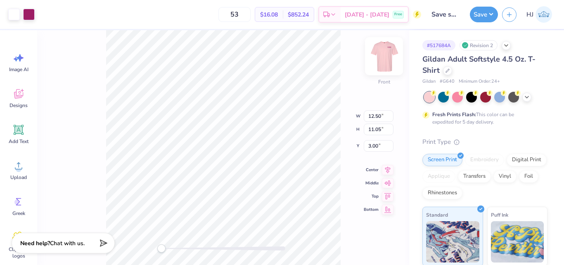
click at [389, 54] on img at bounding box center [384, 56] width 33 height 33
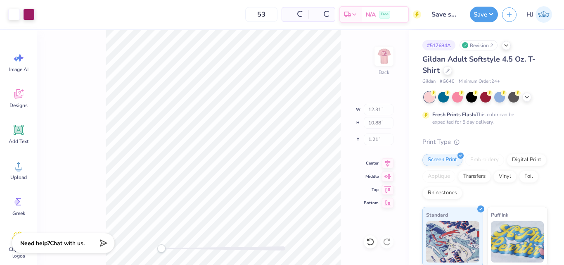
type input "12.31"
type input "10.88"
type input "1.21"
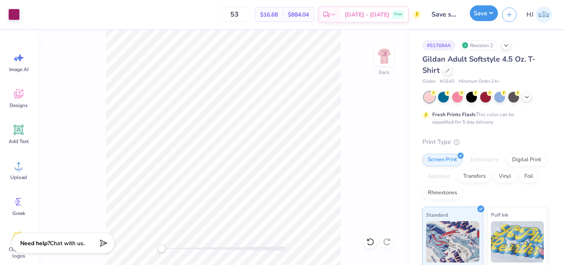
click at [487, 10] on button "Save" at bounding box center [484, 13] width 28 height 16
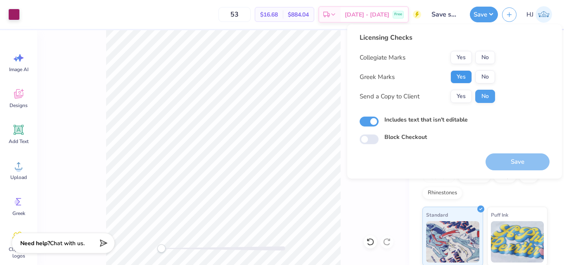
click at [461, 77] on button "Yes" at bounding box center [461, 76] width 21 height 13
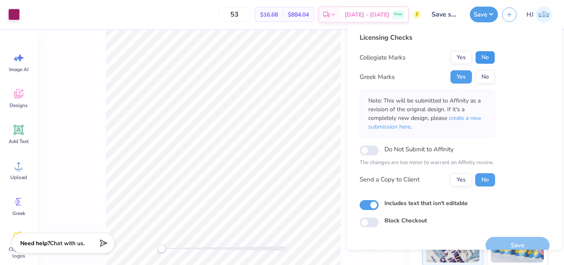
click at [482, 59] on button "No" at bounding box center [485, 57] width 20 height 13
click at [510, 237] on button "Save" at bounding box center [518, 245] width 64 height 17
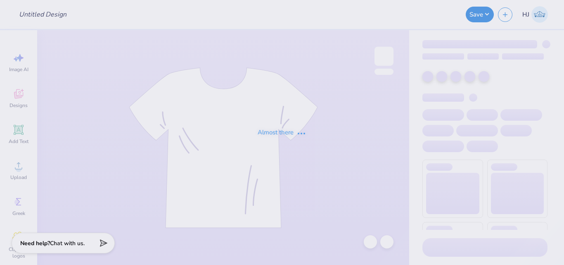
type input "Gamecocks baby t"
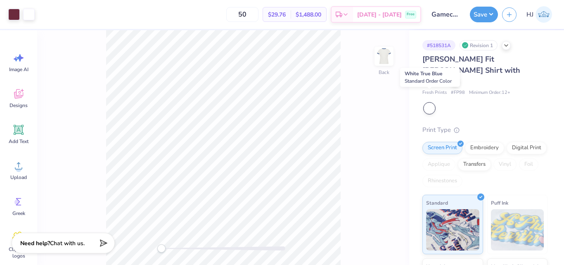
click at [433, 103] on div at bounding box center [429, 108] width 11 height 11
click at [446, 103] on div at bounding box center [485, 108] width 123 height 11
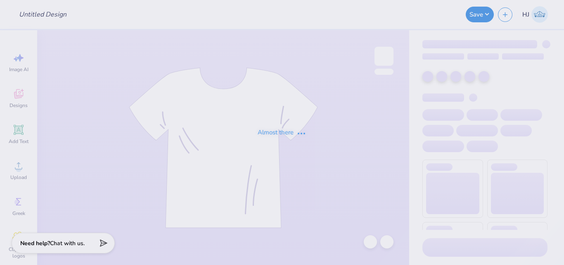
type input "Phi Mu Fall Set"
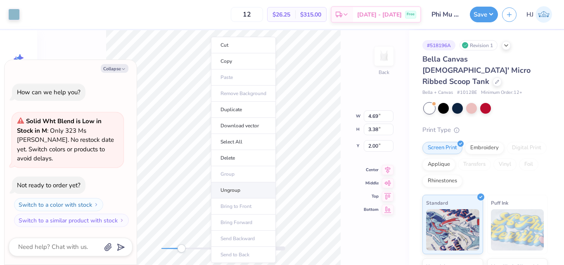
click at [234, 190] on li "Ungroup" at bounding box center [243, 190] width 65 height 16
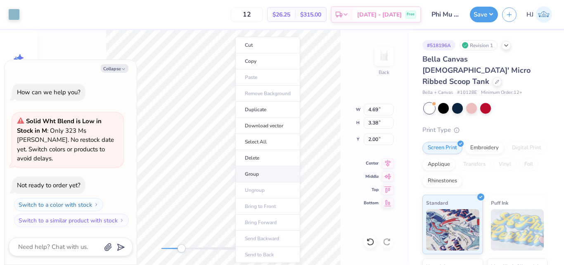
click at [254, 175] on li "Group" at bounding box center [267, 174] width 65 height 16
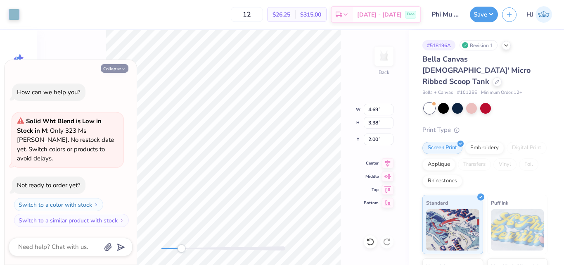
click at [126, 71] on icon "button" at bounding box center [123, 68] width 5 height 5
type textarea "x"
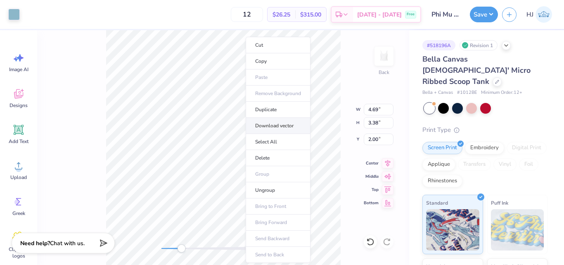
click at [279, 125] on li "Download vector" at bounding box center [278, 126] width 65 height 16
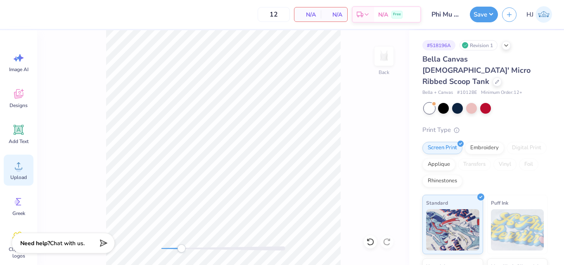
click at [6, 176] on div "Upload" at bounding box center [19, 169] width 30 height 31
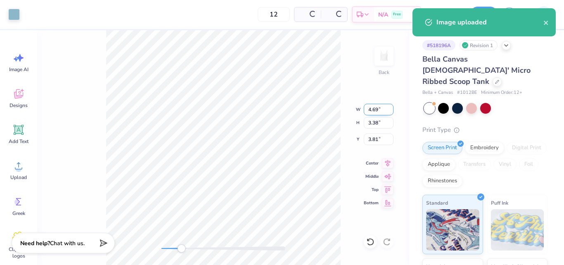
click at [374, 109] on input "4.69" at bounding box center [379, 110] width 30 height 12
type input "4.50"
type input "3.25"
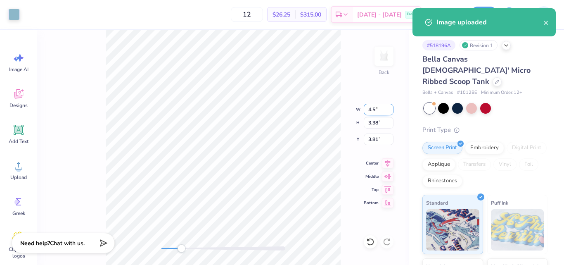
type input "3.88"
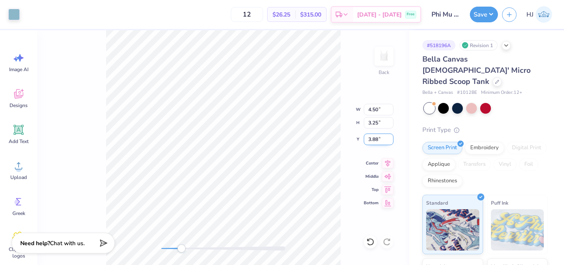
click at [373, 138] on input "3.88" at bounding box center [379, 139] width 30 height 12
type input "4"
click at [375, 137] on input "4.00" at bounding box center [379, 139] width 30 height 12
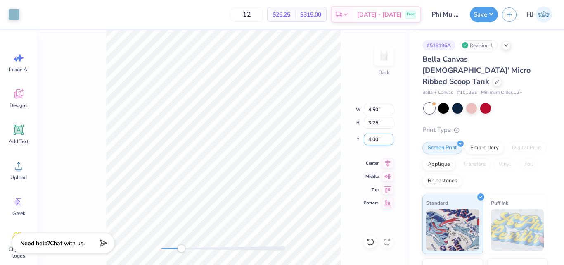
click at [375, 137] on input "4.00" at bounding box center [379, 139] width 30 height 12
type input "2"
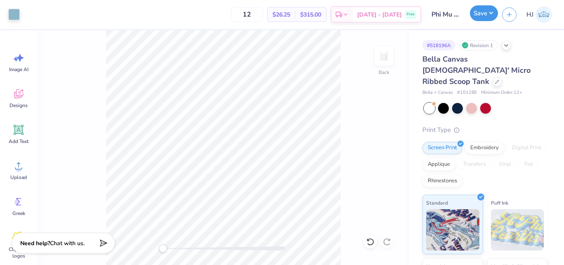
click at [493, 14] on button "Save" at bounding box center [484, 13] width 28 height 16
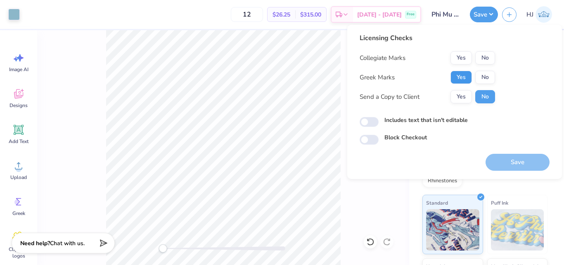
click at [462, 76] on button "Yes" at bounding box center [461, 77] width 21 height 13
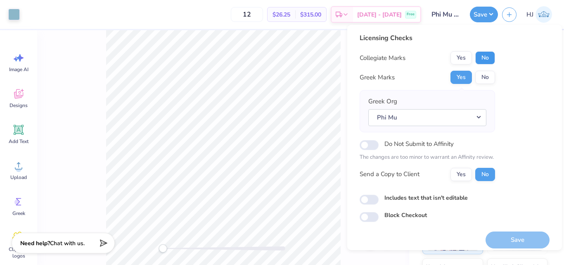
click at [482, 59] on button "No" at bounding box center [485, 57] width 20 height 13
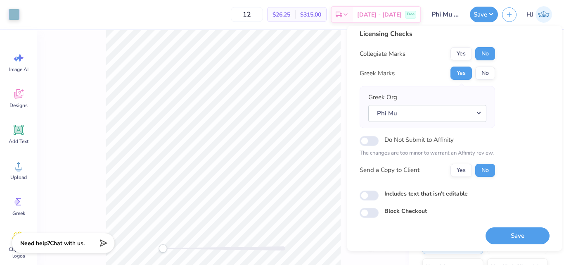
scroll to position [6, 0]
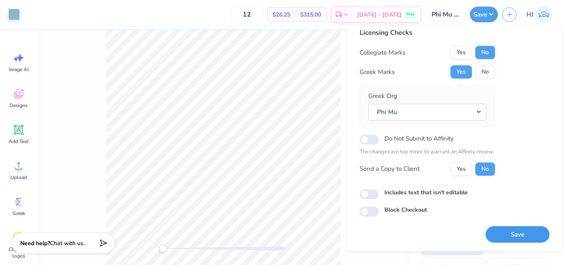
click at [505, 231] on button "Save" at bounding box center [518, 234] width 64 height 17
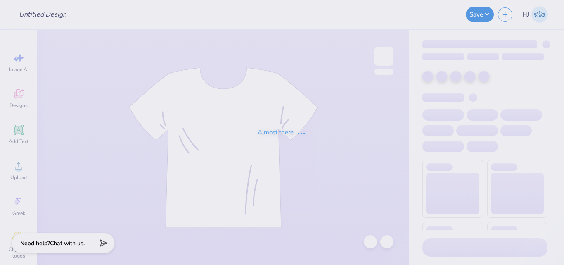
type input "Phi Mu Fall Set"
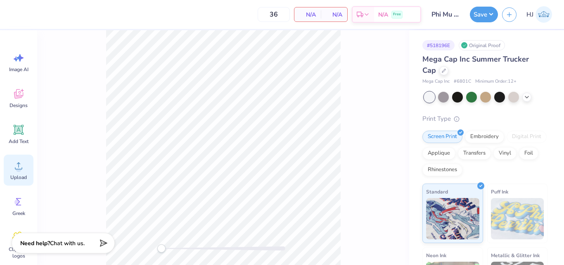
click at [20, 166] on icon at bounding box center [18, 165] width 12 height 12
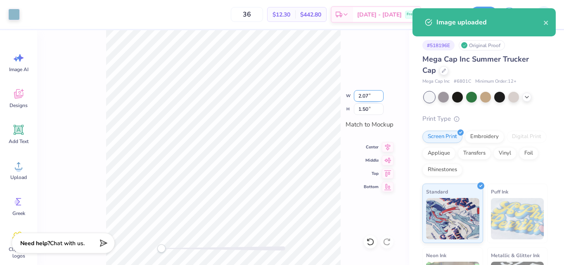
click at [363, 95] on input "2.07" at bounding box center [369, 96] width 30 height 12
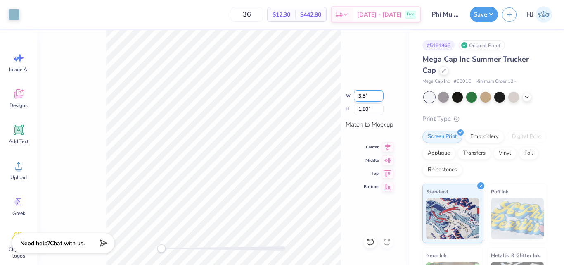
type input "2.77"
type input "2.00"
click at [363, 97] on input "2.77" at bounding box center [369, 96] width 30 height 12
type input "2.50"
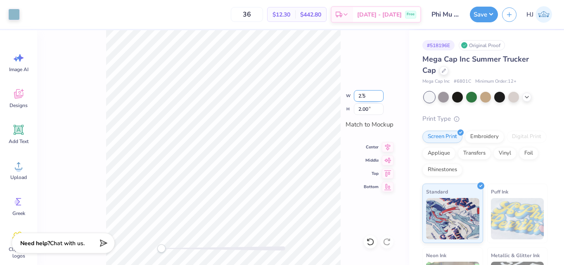
type input "1.80"
click at [392, 159] on icon at bounding box center [388, 159] width 12 height 10
click at [489, 10] on button "Save" at bounding box center [484, 13] width 28 height 16
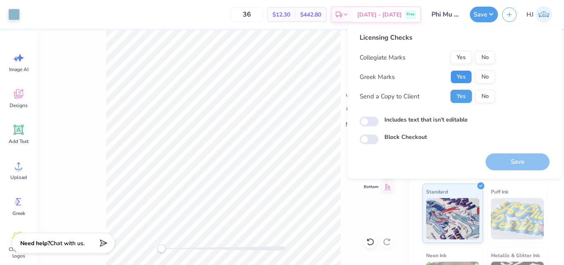
click at [463, 76] on button "Yes" at bounding box center [461, 76] width 21 height 13
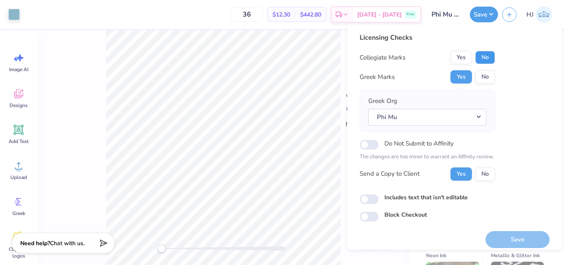
click at [485, 53] on button "No" at bounding box center [485, 57] width 20 height 13
click at [491, 176] on button "No" at bounding box center [485, 173] width 20 height 13
click at [500, 233] on button "Save" at bounding box center [518, 239] width 64 height 17
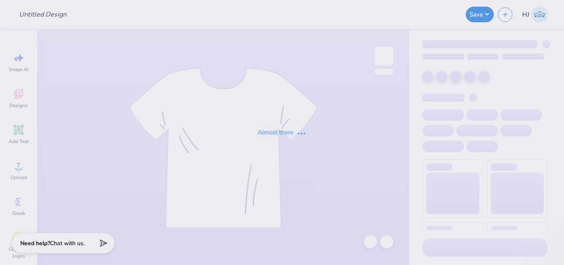
type input "Phi Mu Fall Set"
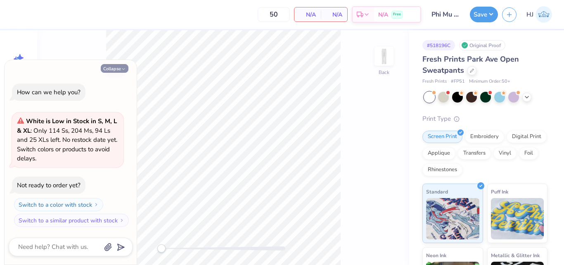
click at [118, 69] on button "Collapse" at bounding box center [115, 68] width 28 height 9
type textarea "x"
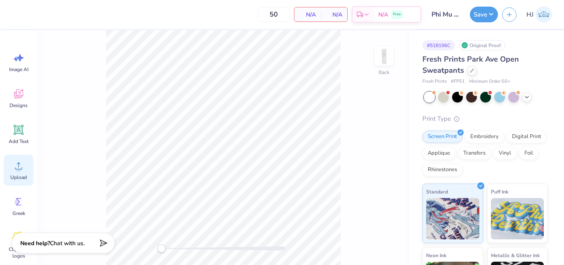
click at [14, 168] on icon at bounding box center [18, 165] width 12 height 12
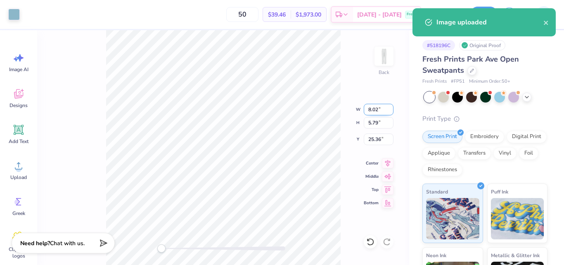
click at [374, 114] on input "8.02" at bounding box center [379, 110] width 30 height 12
click at [374, 113] on input "8.02" at bounding box center [379, 110] width 30 height 12
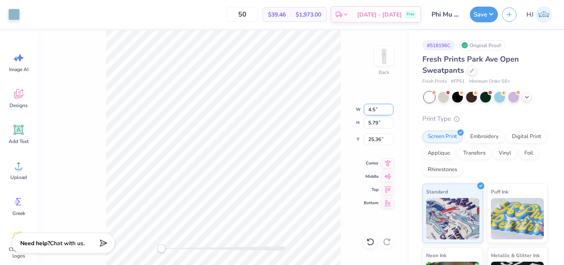
type input "4.50"
type input "3.25"
type input "26.63"
click at [380, 136] on input "26.63" at bounding box center [379, 139] width 30 height 12
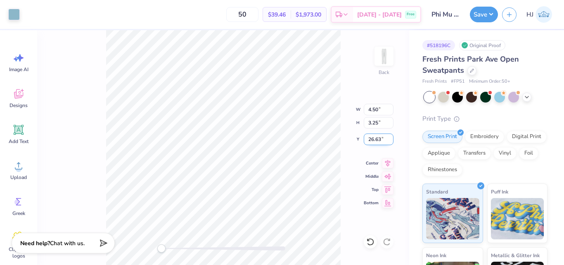
click at [380, 136] on input "26.63" at bounding box center [379, 139] width 30 height 12
type input "3"
click at [379, 139] on input "3.46" at bounding box center [379, 139] width 30 height 12
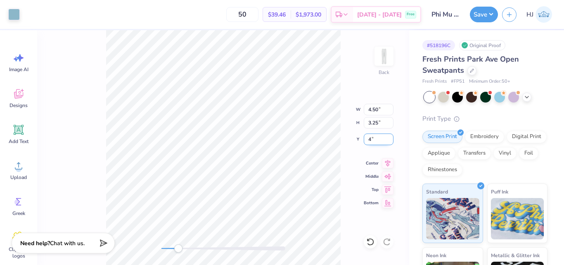
type input "4"
click at [375, 135] on input "5.74" at bounding box center [379, 139] width 30 height 12
drag, startPoint x: 372, startPoint y: 137, endPoint x: 383, endPoint y: 139, distance: 11.0
click at [383, 139] on input "5.74" at bounding box center [379, 139] width 30 height 12
type input "5.5"
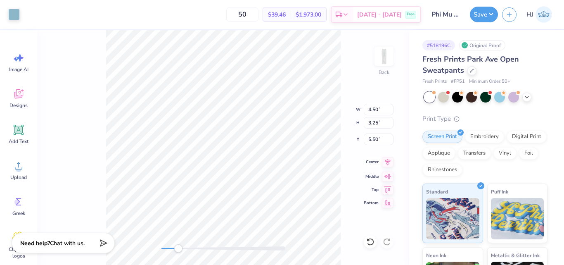
click at [385, 163] on icon at bounding box center [388, 162] width 12 height 10
click at [370, 137] on input "5.50" at bounding box center [379, 139] width 30 height 12
type input "4.50"
click at [493, 12] on button "Save" at bounding box center [484, 13] width 28 height 16
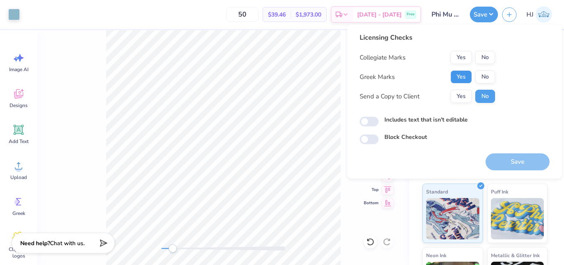
click at [461, 81] on button "Yes" at bounding box center [461, 76] width 21 height 13
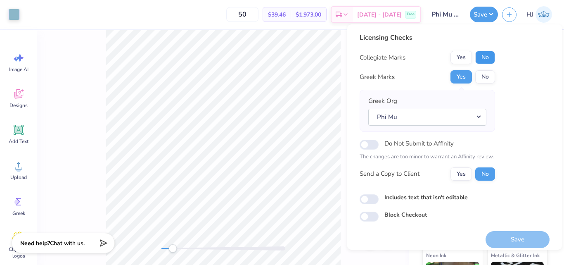
click at [489, 61] on button "No" at bounding box center [485, 57] width 20 height 13
click at [517, 240] on button "Save" at bounding box center [518, 239] width 64 height 17
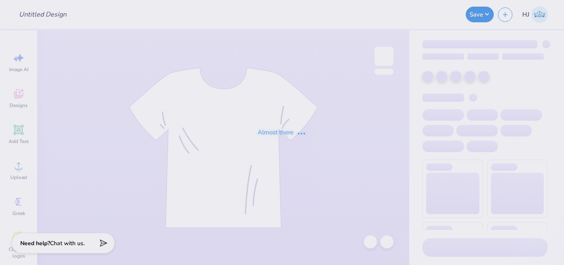
type input "Phi Mu Fall Set"
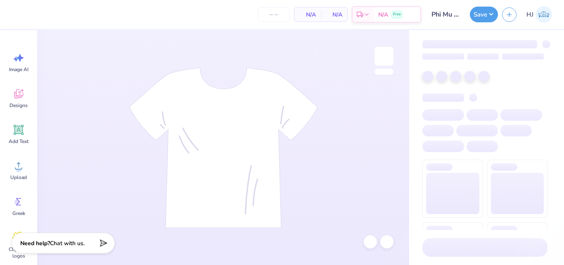
type input "36"
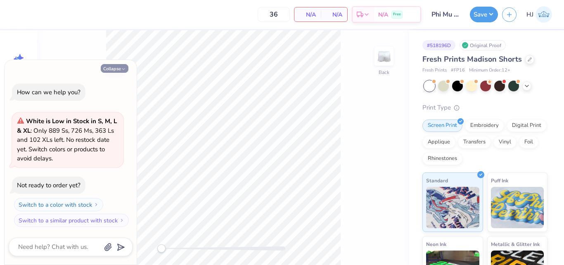
click at [107, 69] on button "Collapse" at bounding box center [115, 68] width 28 height 9
type textarea "x"
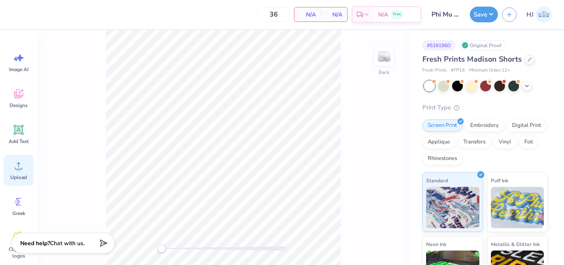
click at [19, 169] on icon at bounding box center [18, 165] width 7 height 7
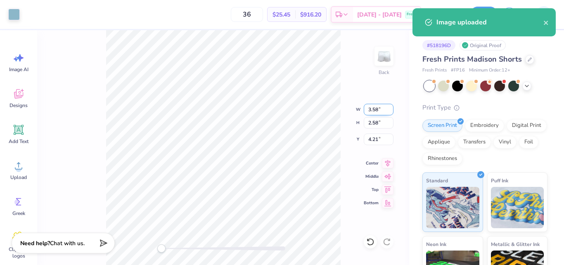
click at [375, 104] on input "3.58" at bounding box center [379, 110] width 30 height 12
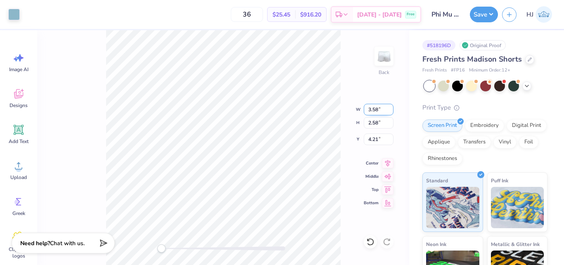
click at [381, 110] on input "3.58" at bounding box center [379, 110] width 30 height 12
type input "3.50"
type input "2.53"
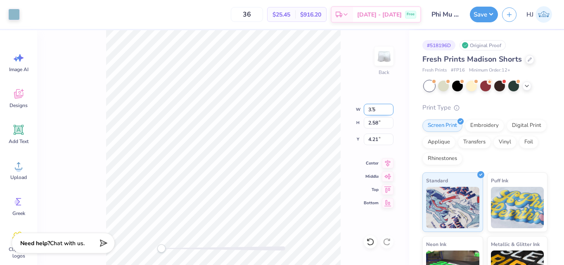
type input "4.24"
click at [377, 138] on input "4.24" at bounding box center [379, 139] width 30 height 12
type input "3"
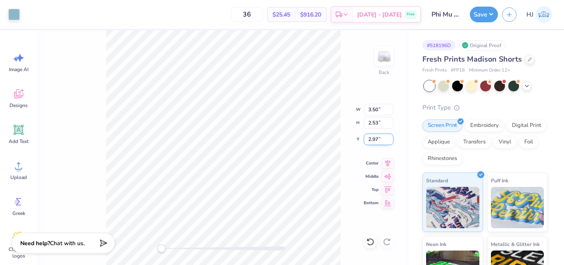
click at [374, 138] on input "2.97" at bounding box center [379, 139] width 30 height 12
type input "3"
click at [380, 135] on input "1.82" at bounding box center [379, 139] width 30 height 12
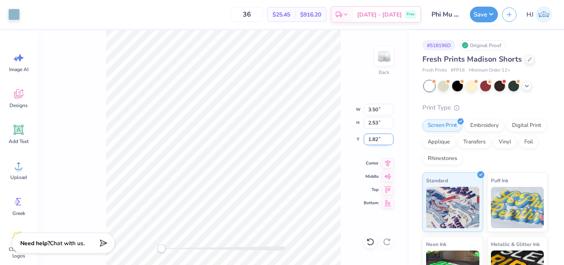
click at [380, 135] on input "1.82" at bounding box center [379, 139] width 30 height 12
click at [380, 135] on input "1.5" at bounding box center [379, 139] width 30 height 12
type input "2"
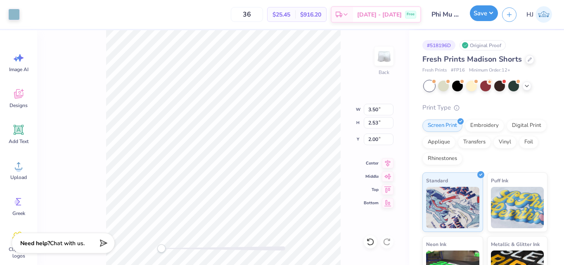
click at [493, 14] on button "Save" at bounding box center [484, 13] width 28 height 16
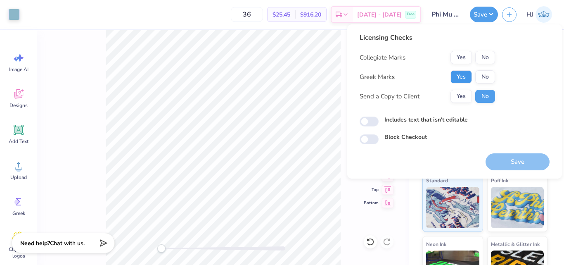
click at [464, 73] on button "Yes" at bounding box center [461, 76] width 21 height 13
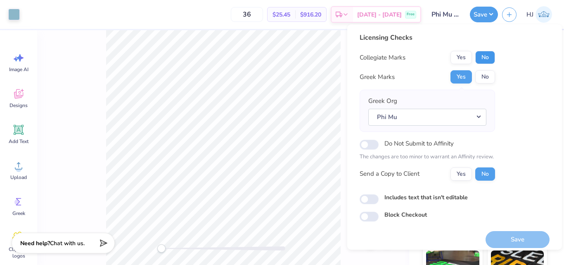
click at [486, 57] on button "No" at bounding box center [485, 57] width 20 height 13
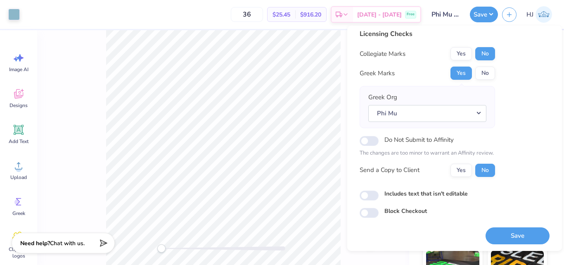
scroll to position [6, 0]
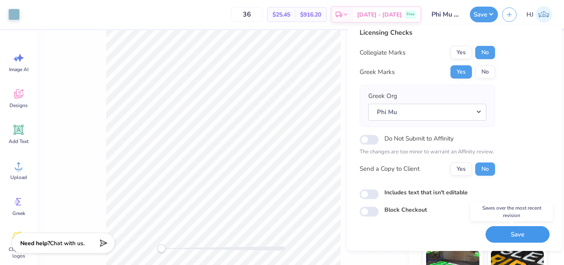
click at [519, 232] on button "Save" at bounding box center [518, 234] width 64 height 17
